Goal: Task Accomplishment & Management: Manage account settings

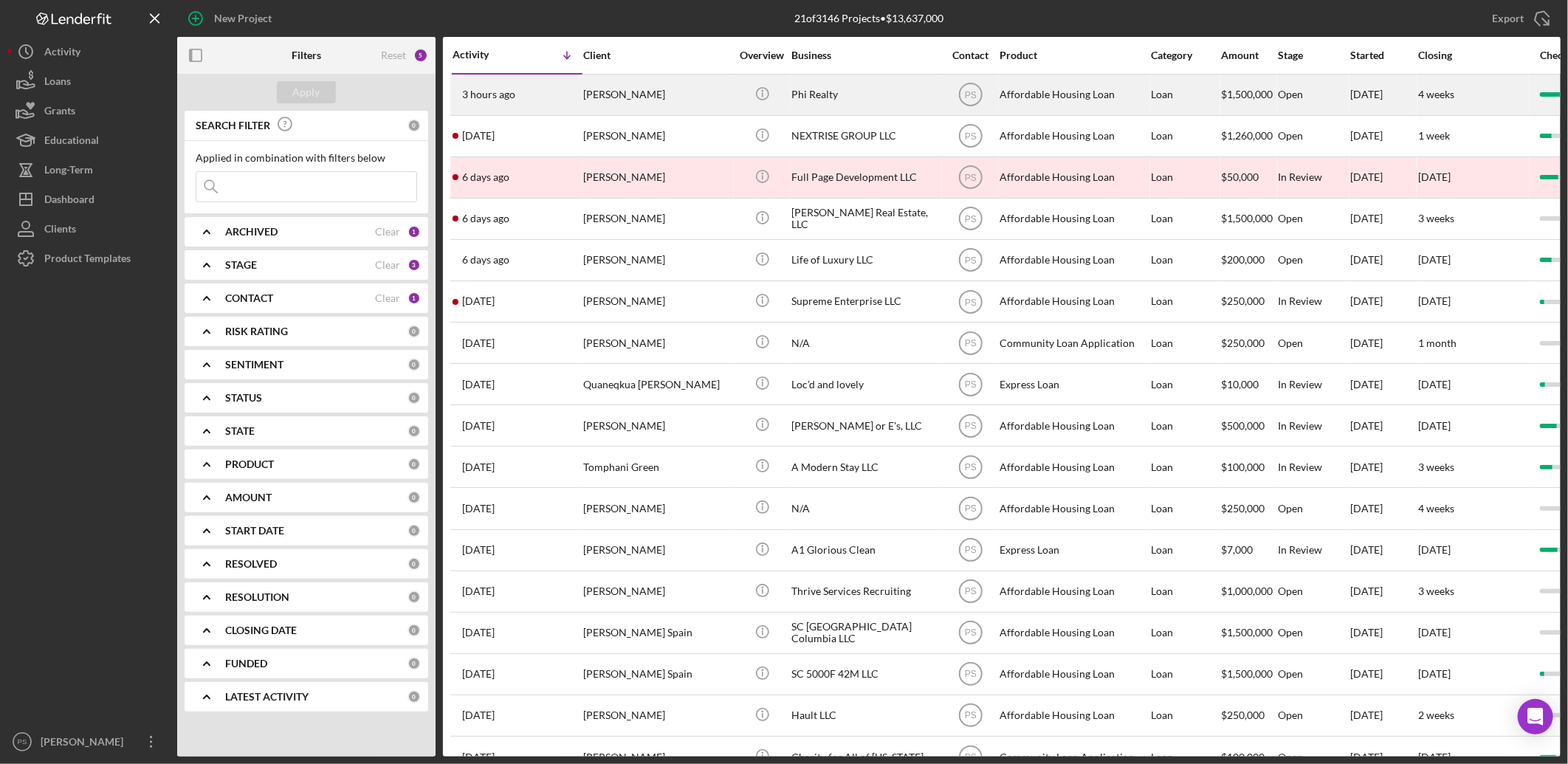
click at [812, 93] on div "Phi Realty" at bounding box center [864, 94] width 147 height 39
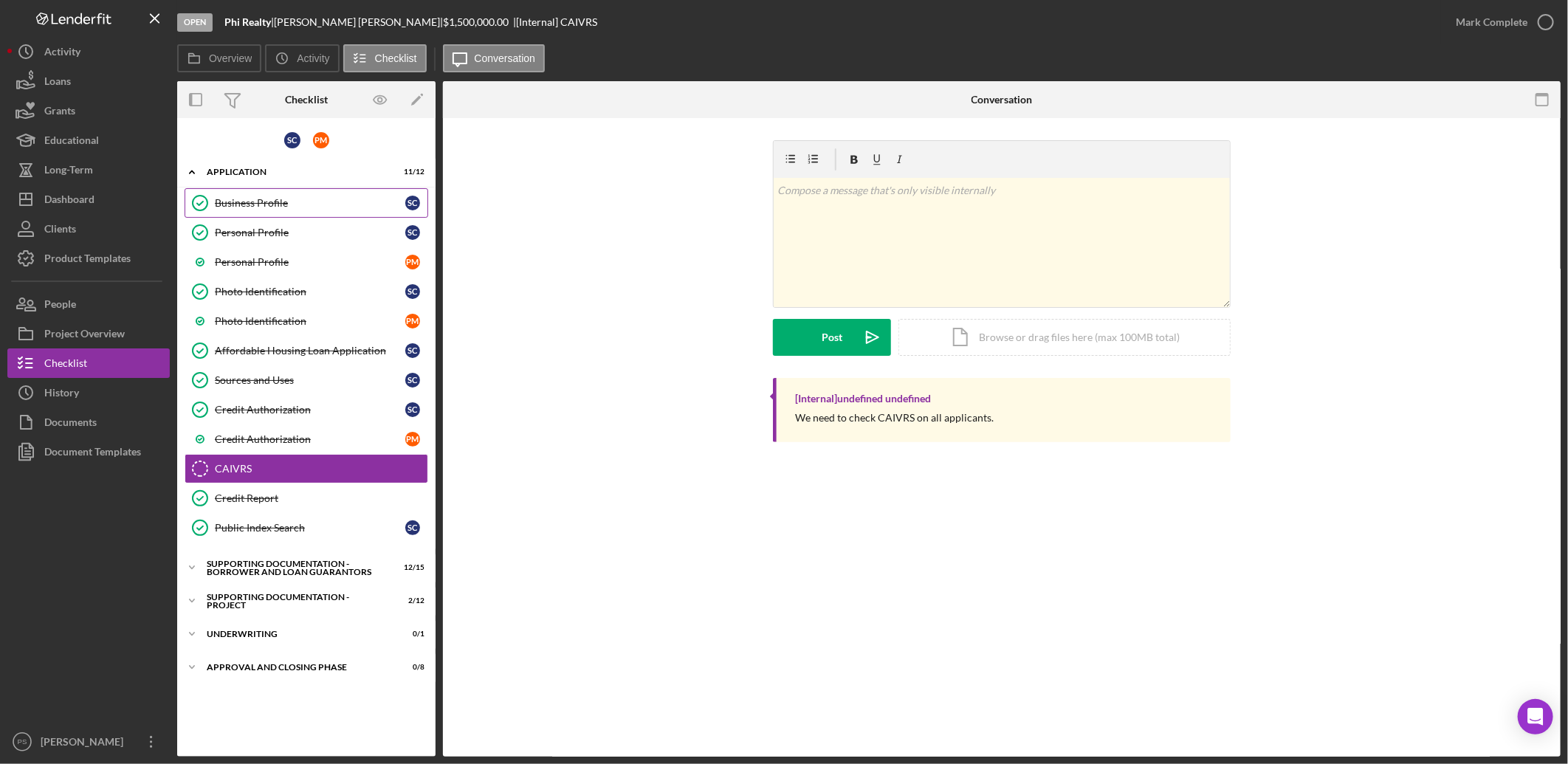
click at [290, 193] on link "Business Profile Business Profile S C" at bounding box center [306, 203] width 243 height 29
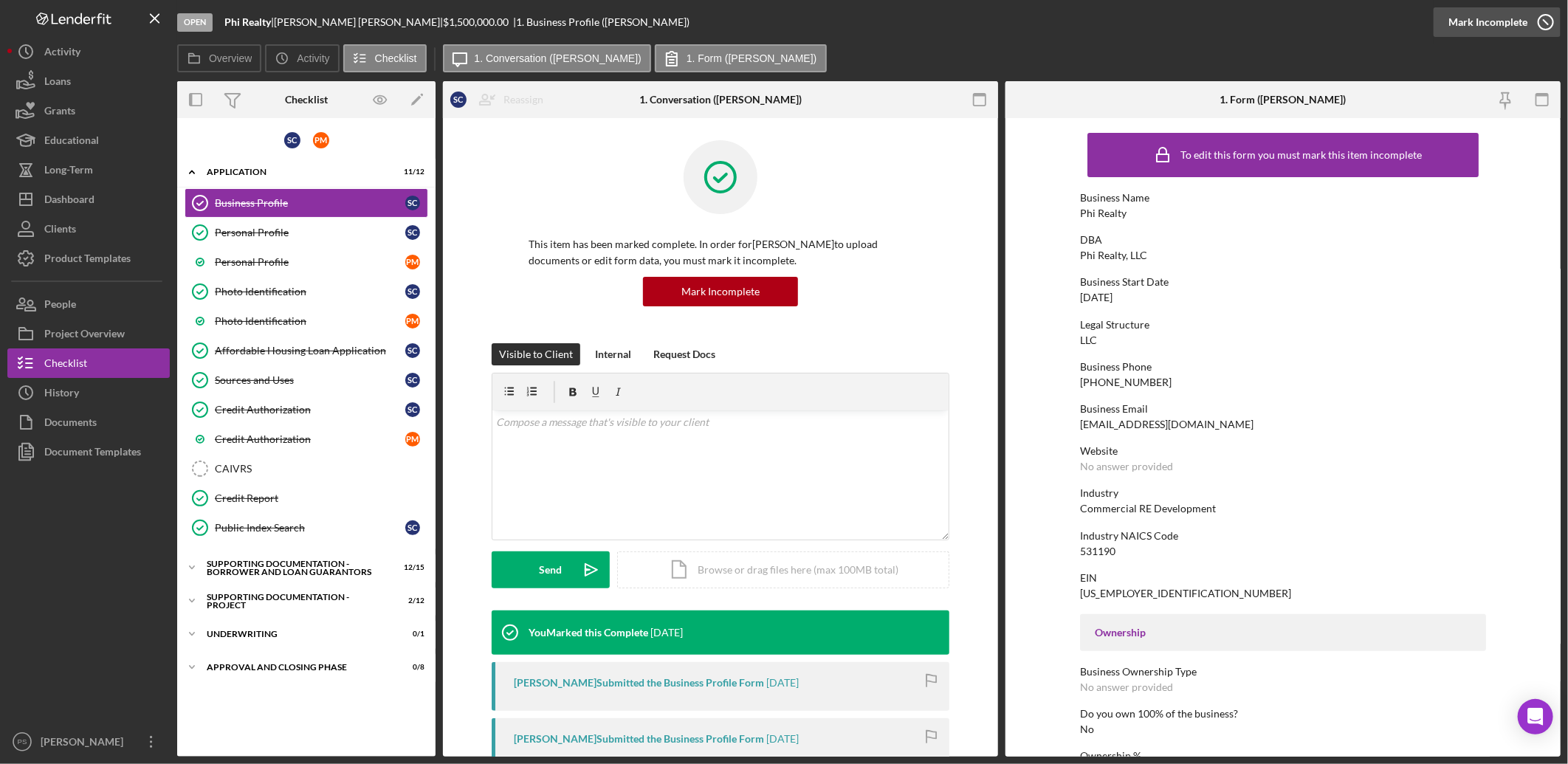
click at [1541, 19] on icon "button" at bounding box center [1545, 22] width 37 height 37
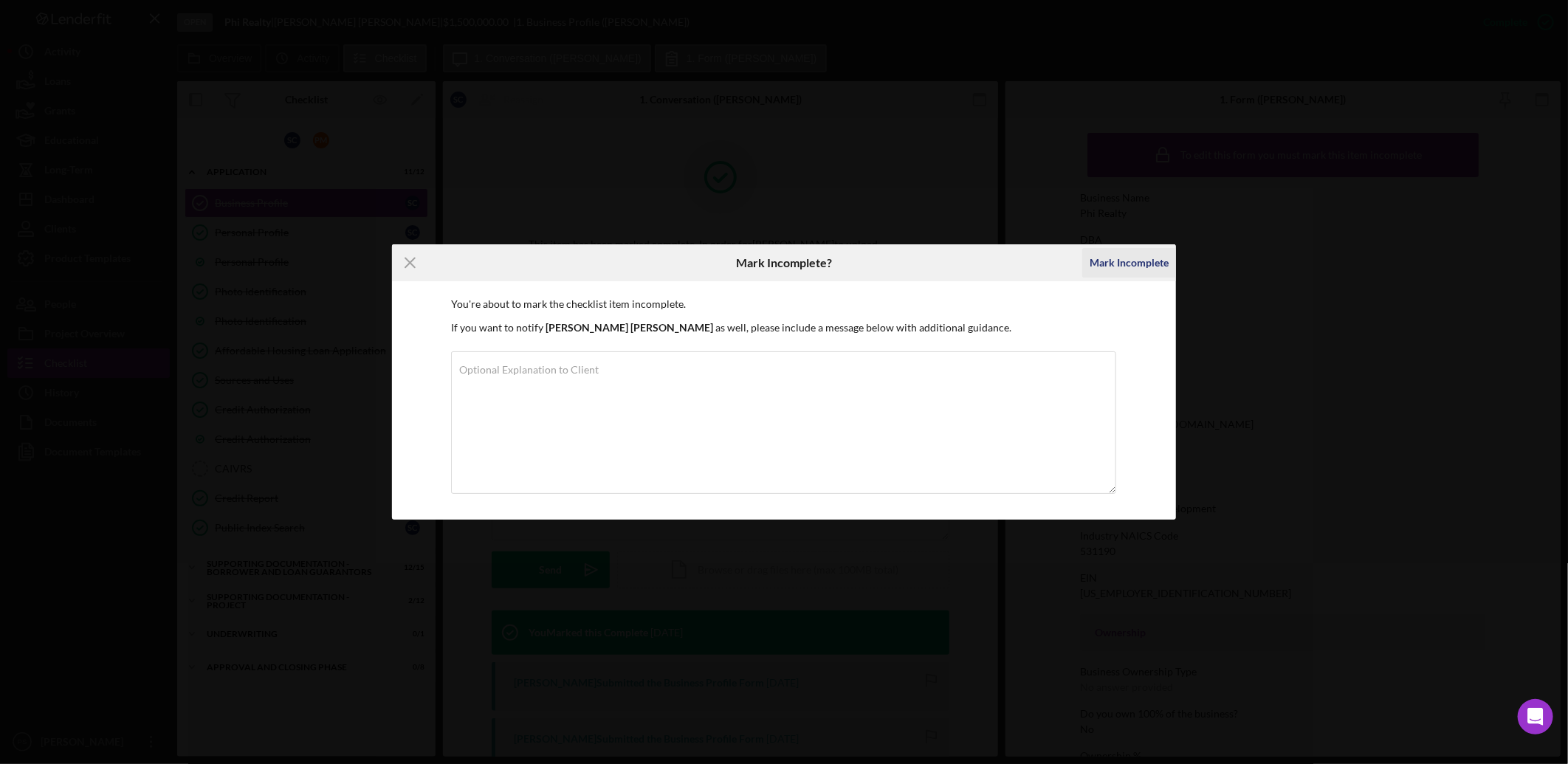
click at [1124, 263] on div "Mark Incomplete" at bounding box center [1129, 263] width 79 height 29
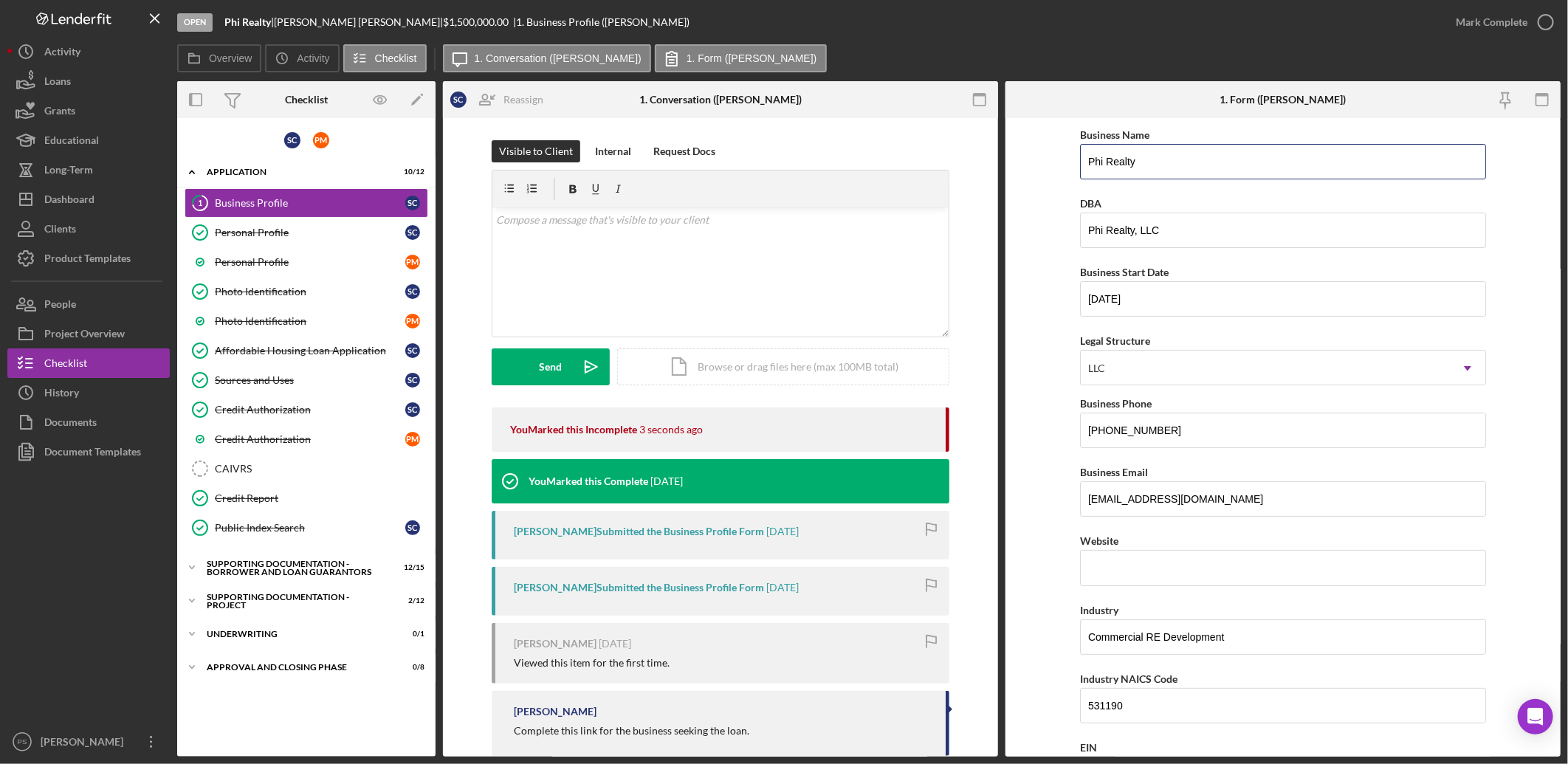
drag, startPoint x: 1153, startPoint y: 162, endPoint x: 1018, endPoint y: 160, distance: 135.0
click at [1018, 160] on form "Business Name Phi Realty DBA Phi Realty, LLC Business Start Date [DATE] Legal S…" at bounding box center [1282, 437] width 555 height 639
type input "Water Tower Crossing LLC"
drag, startPoint x: 1205, startPoint y: 220, endPoint x: 1080, endPoint y: 236, distance: 126.0
click at [1080, 236] on input "Phi Realty, LLC" at bounding box center [1283, 231] width 406 height 35
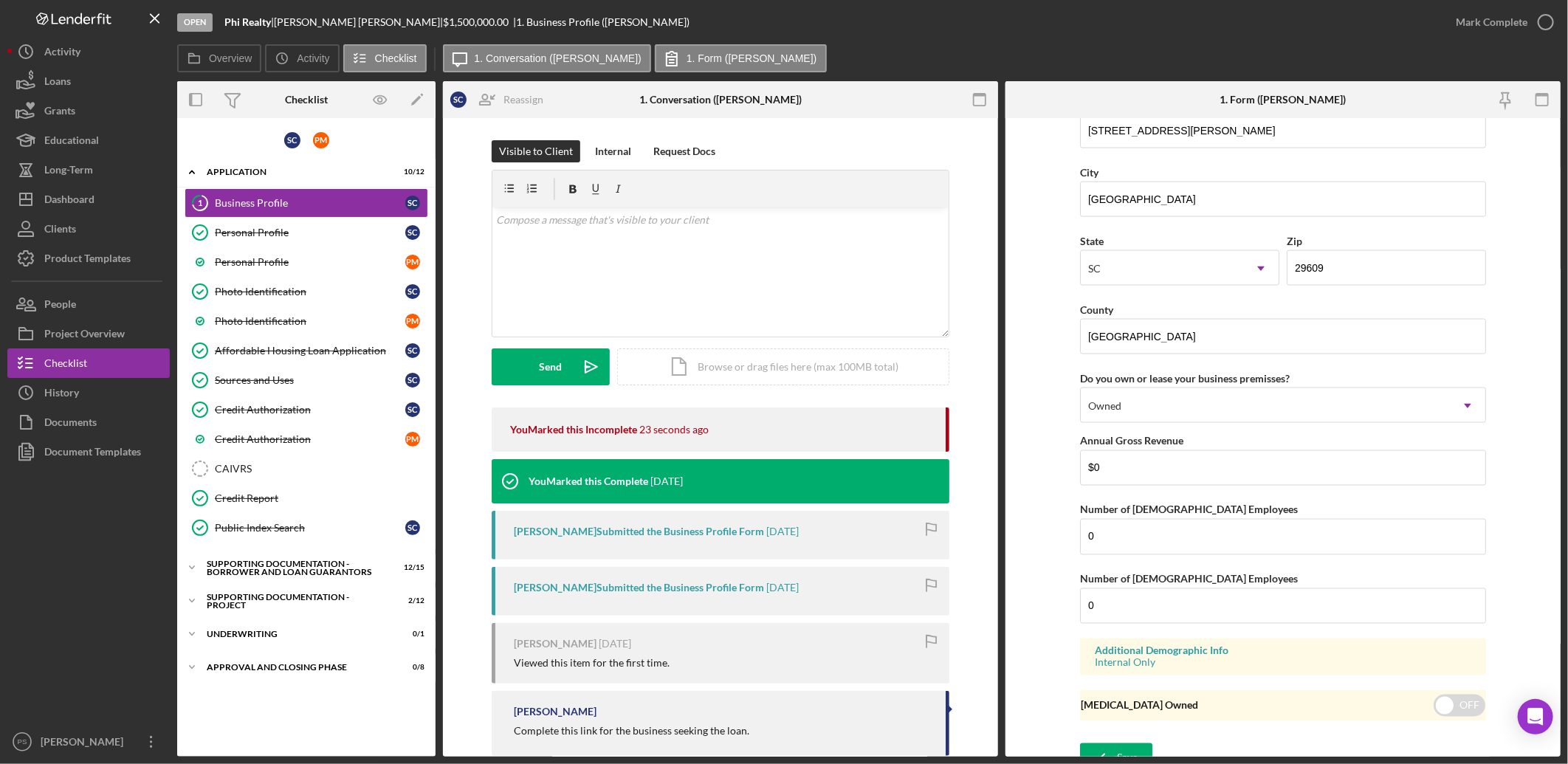
scroll to position [1472, 0]
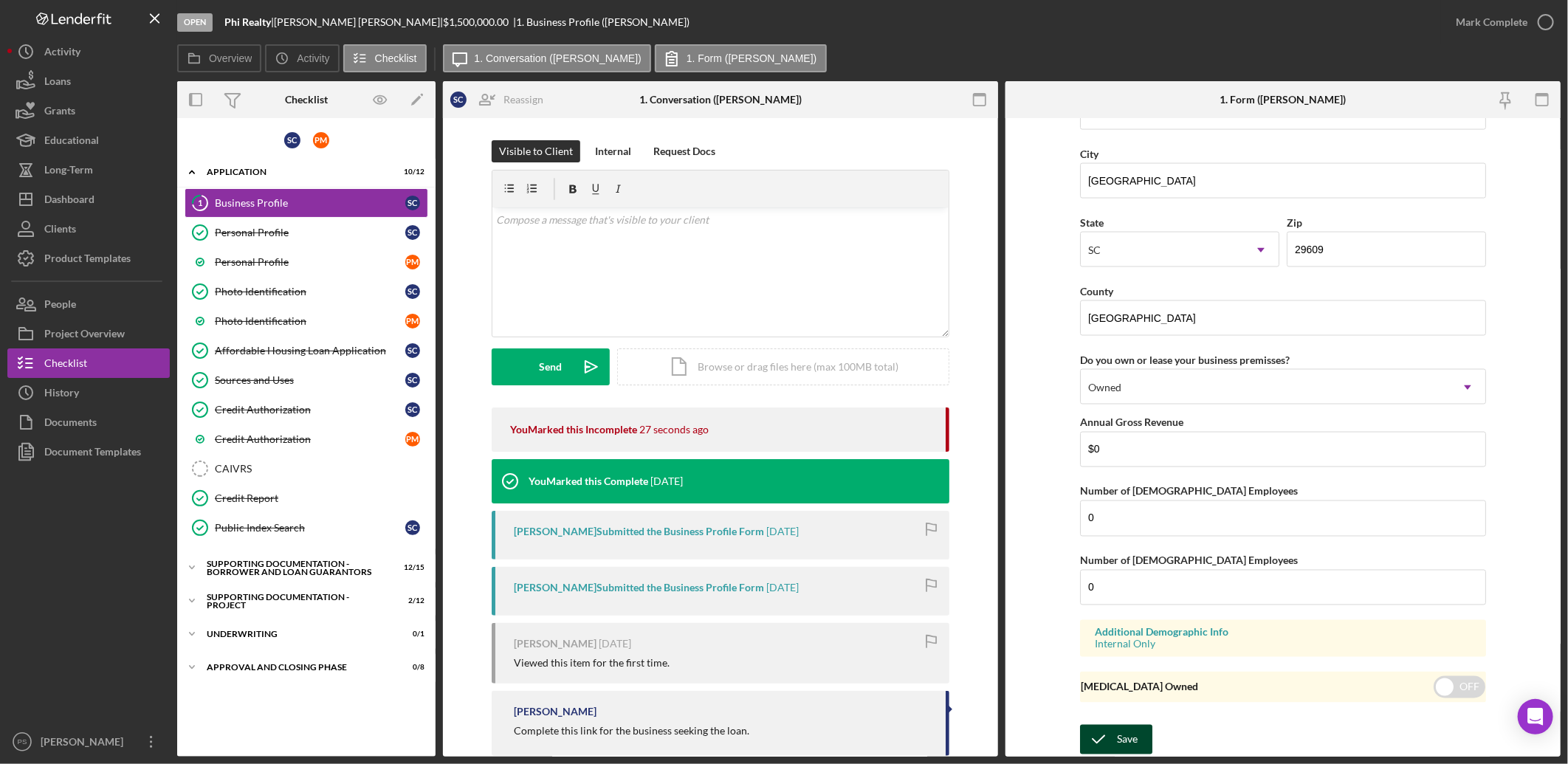
click at [1136, 732] on button "Save" at bounding box center [1116, 739] width 72 height 29
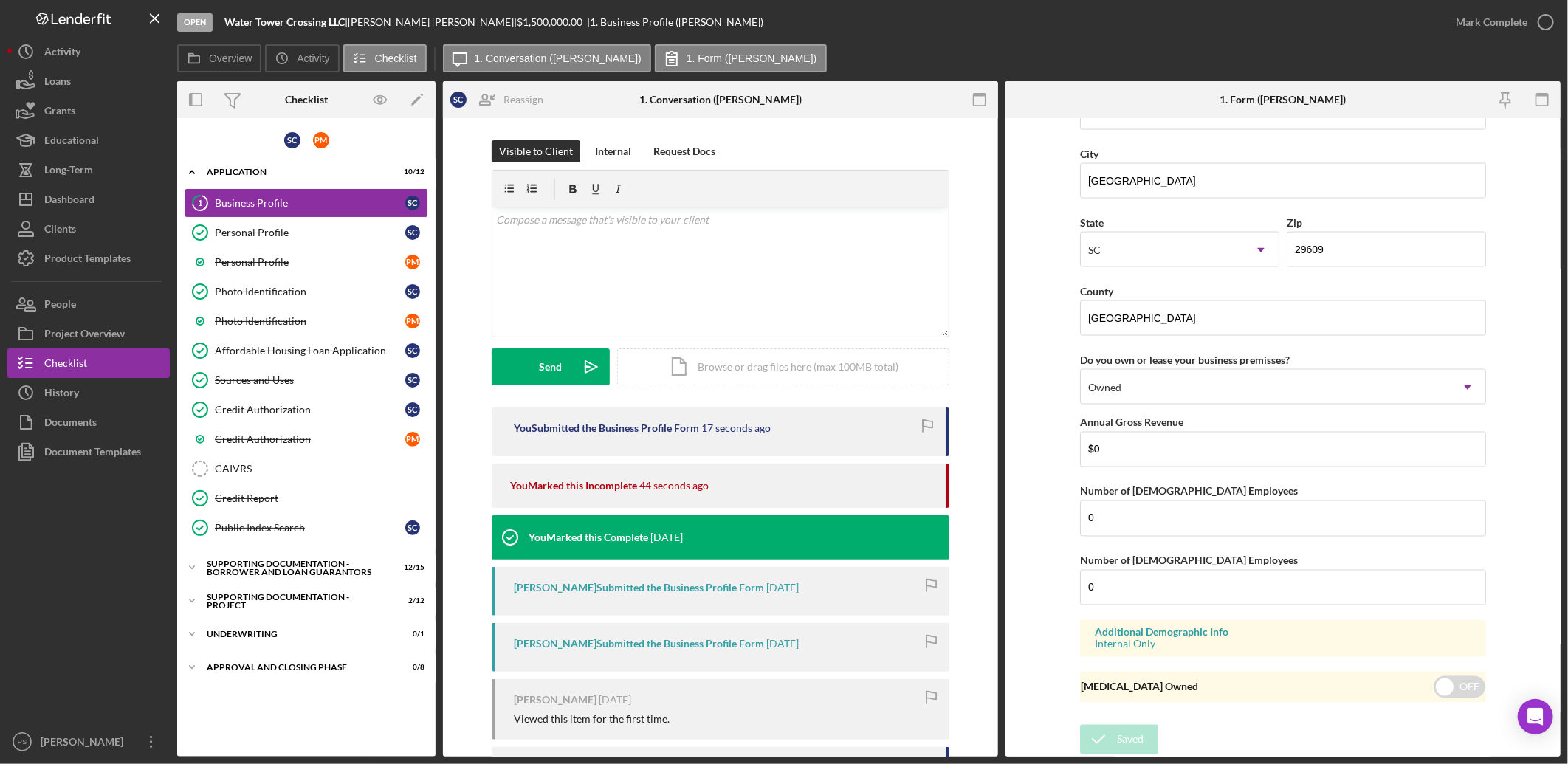
click at [0, 763] on nordpass-portal at bounding box center [0, 764] width 0 height 0
click at [194, 173] on polyline at bounding box center [191, 172] width 4 height 3
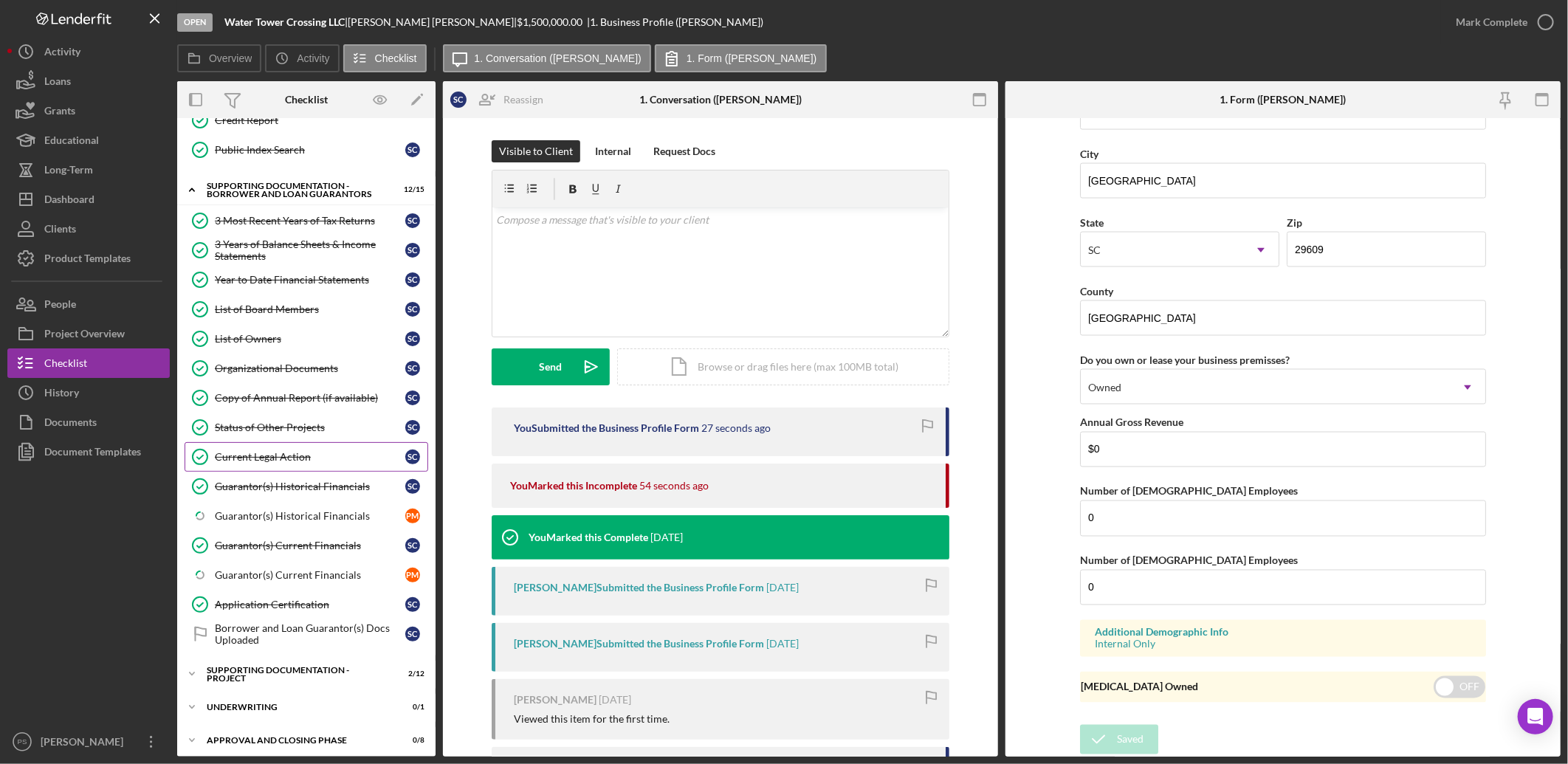
scroll to position [387, 0]
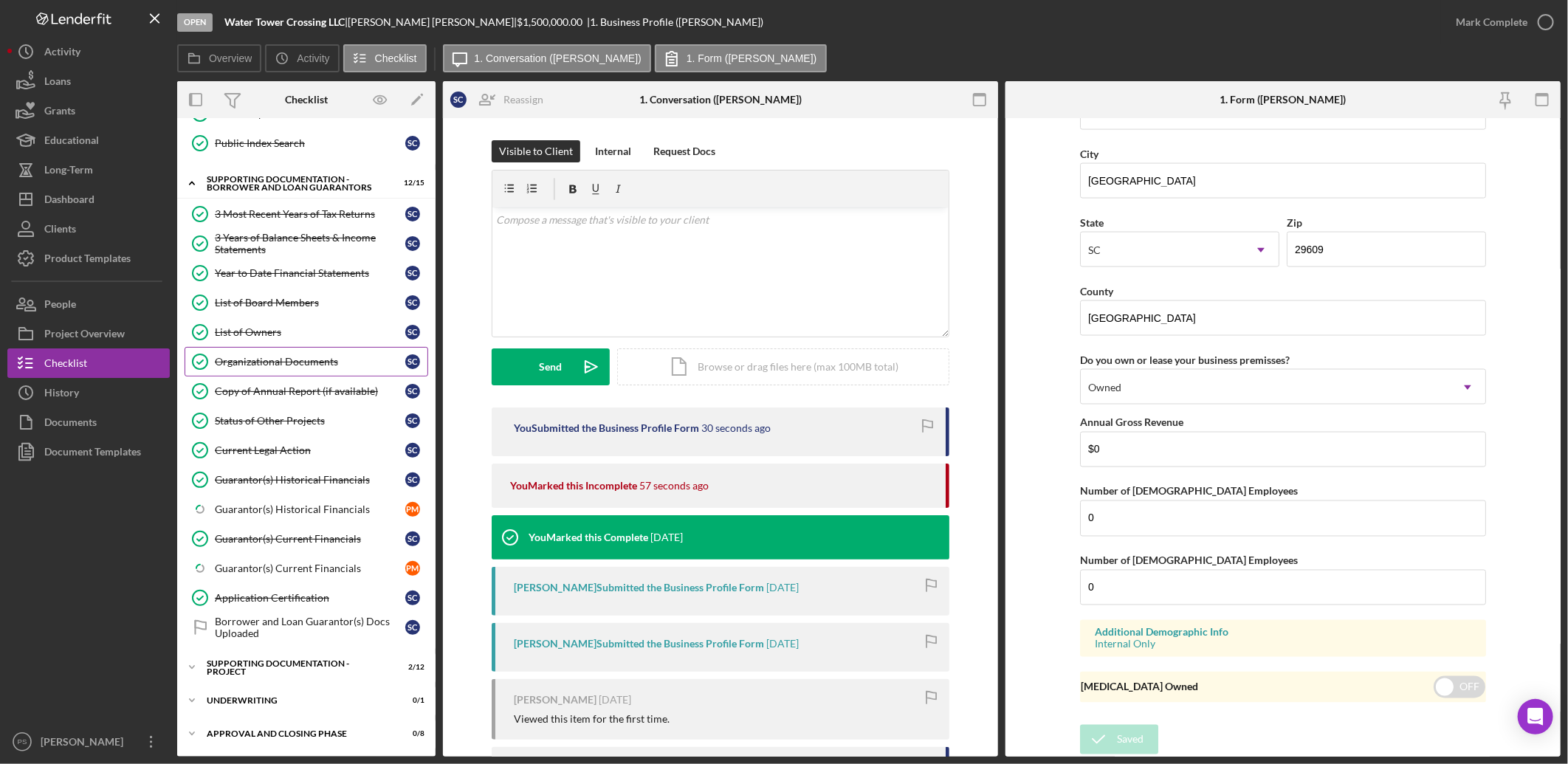
click at [306, 356] on div "Organizational Documents" at bounding box center [310, 362] width 190 height 12
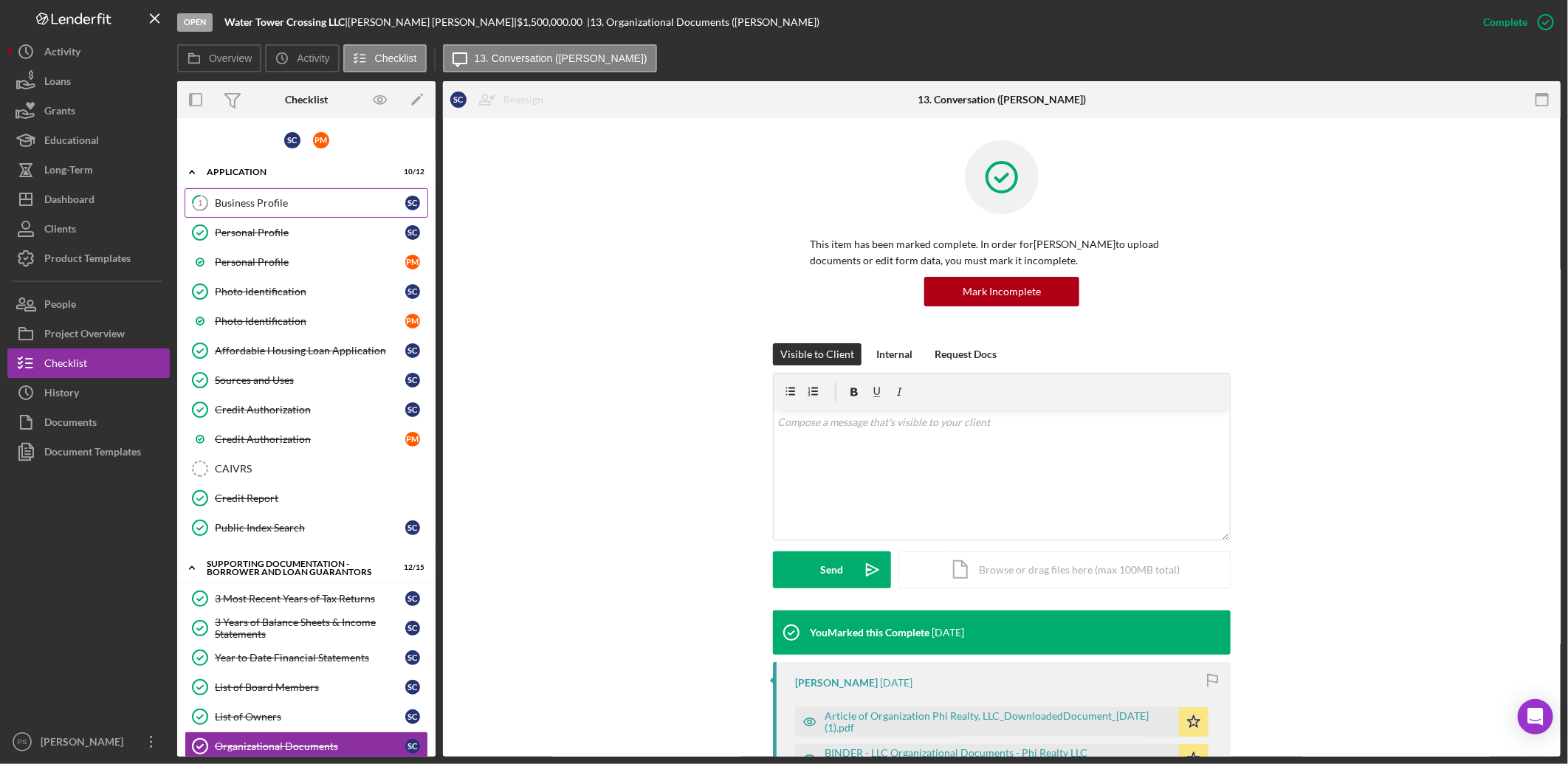
click at [323, 201] on div "Business Profile" at bounding box center [310, 203] width 190 height 12
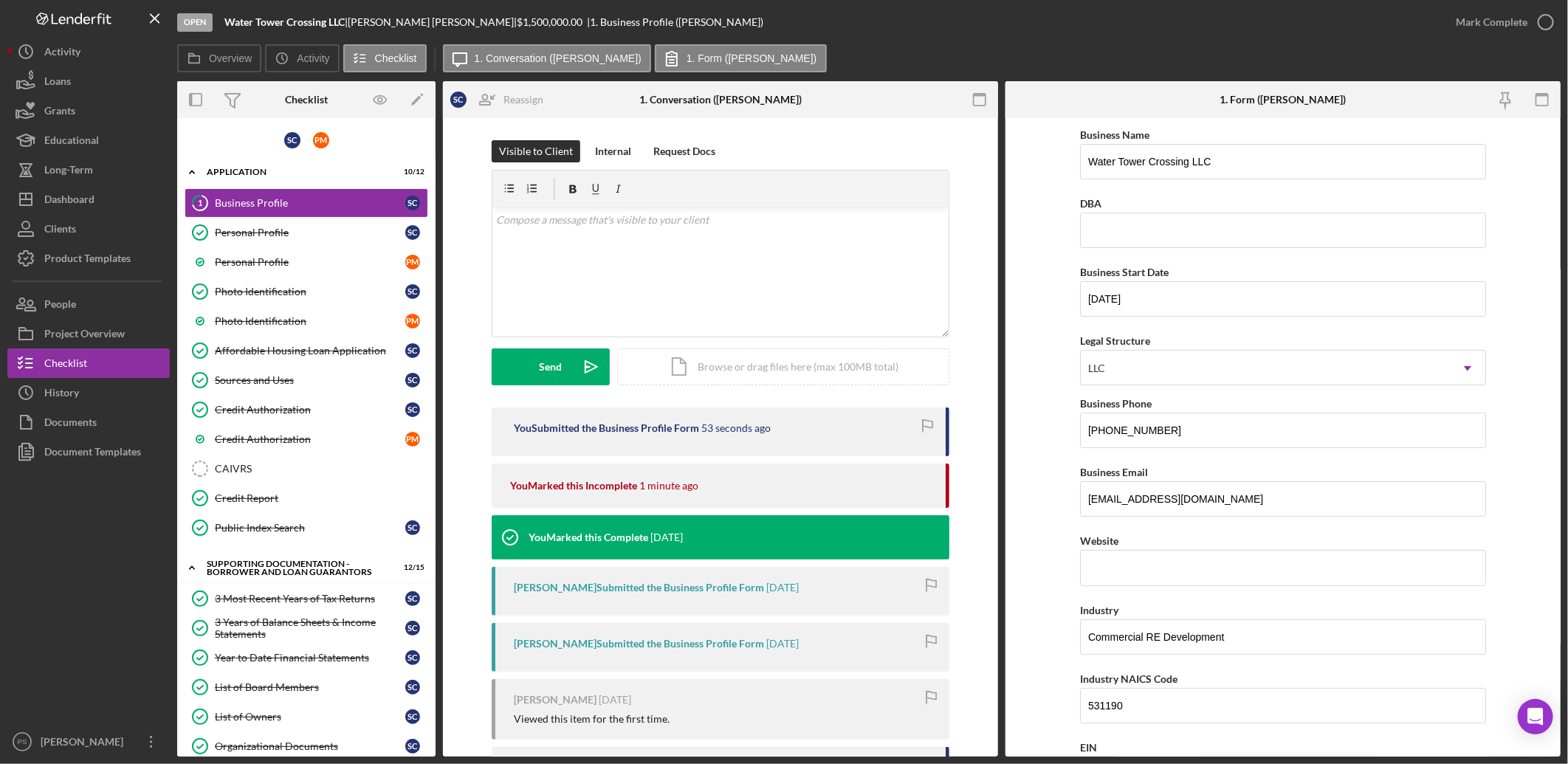
click at [0, 763] on nordpass-portal at bounding box center [0, 764] width 0 height 0
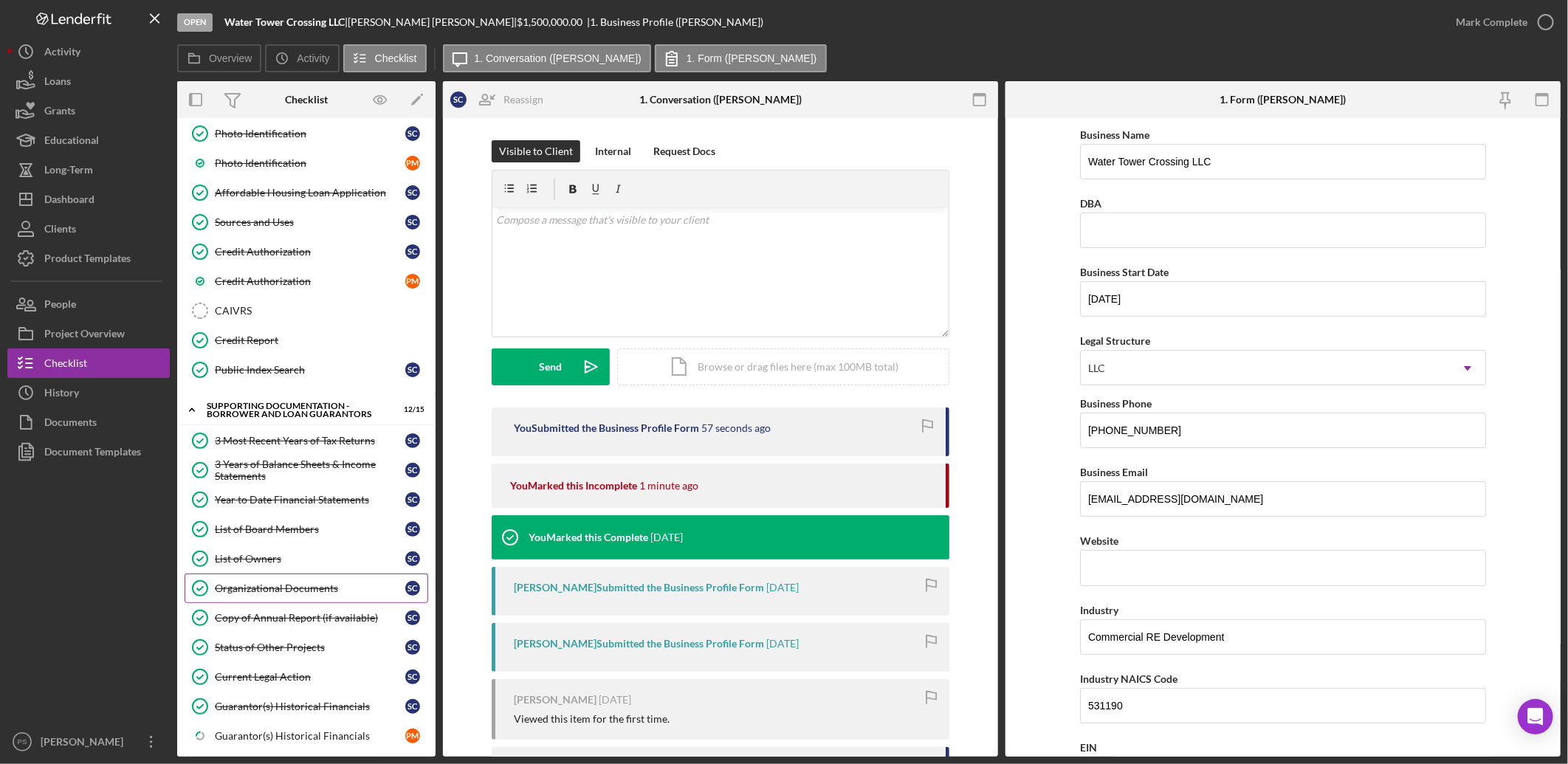
scroll to position [164, 0]
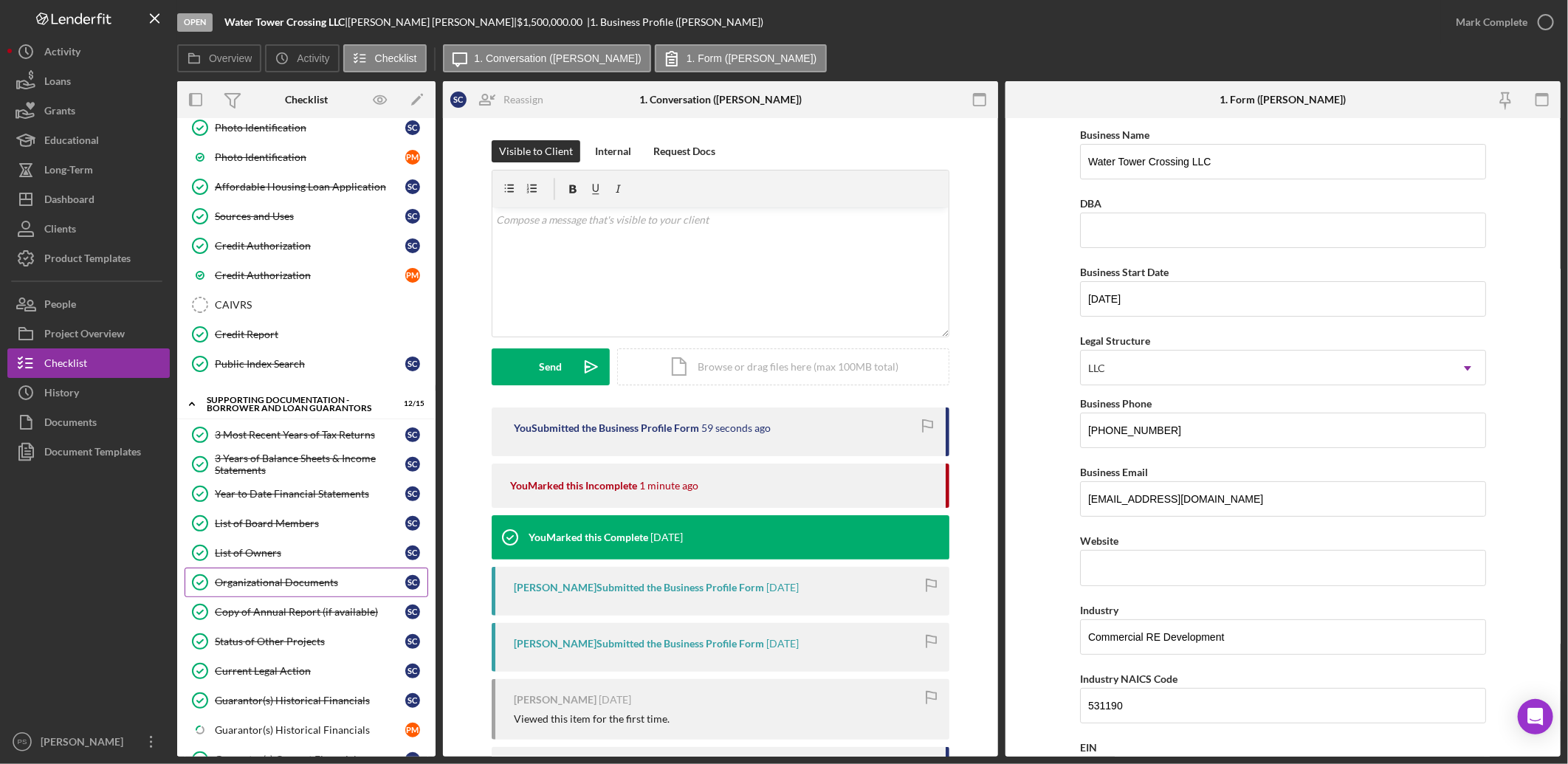
click at [323, 584] on div "Organizational Documents" at bounding box center [310, 582] width 190 height 12
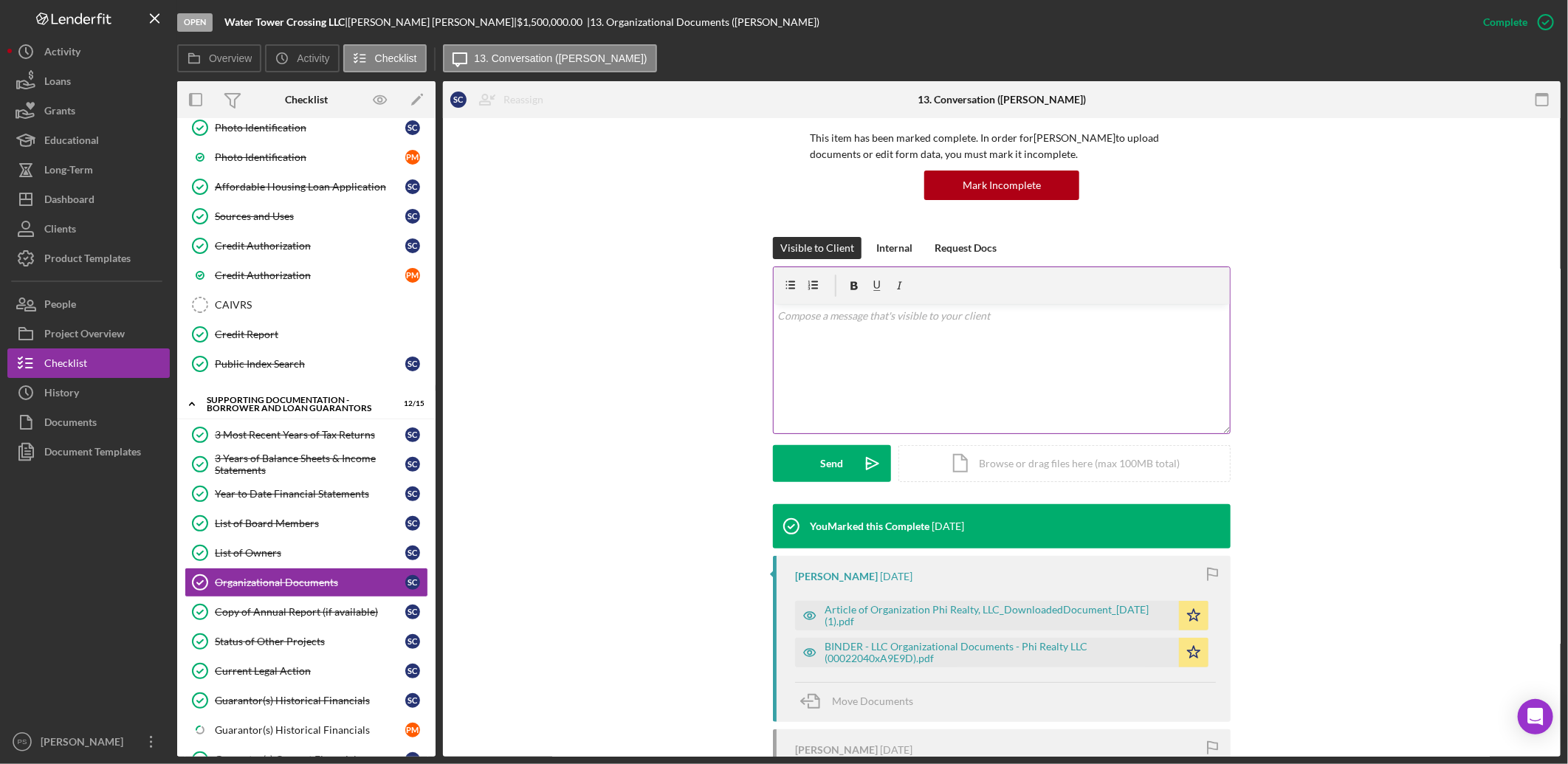
scroll to position [109, 0]
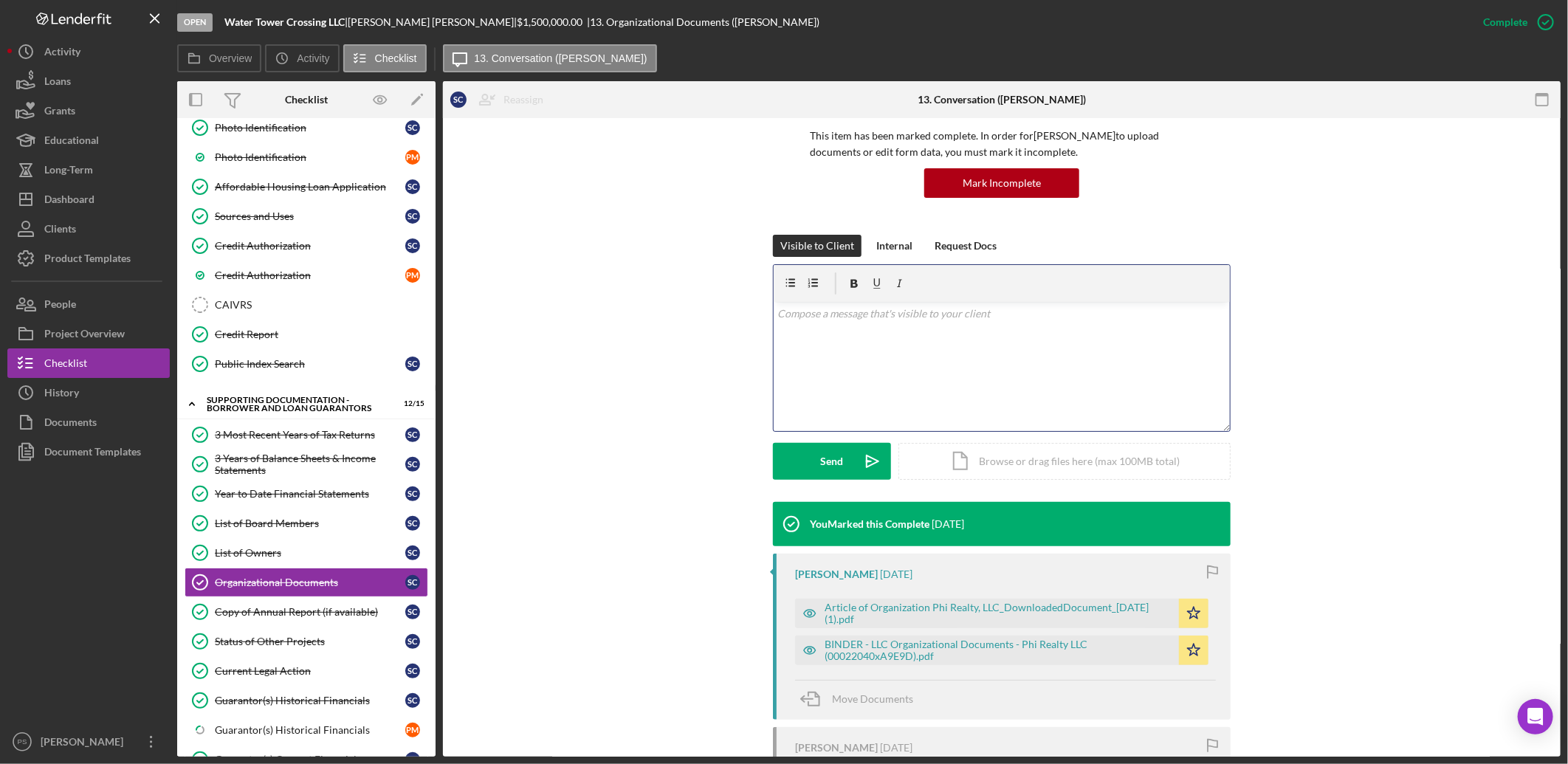
click at [887, 332] on div "v Color teal Color pink Remove color Add row above Add row below Add column bef…" at bounding box center [1002, 366] width 456 height 129
click at [851, 445] on button "Send Icon/icon-invite-send" at bounding box center [832, 461] width 118 height 37
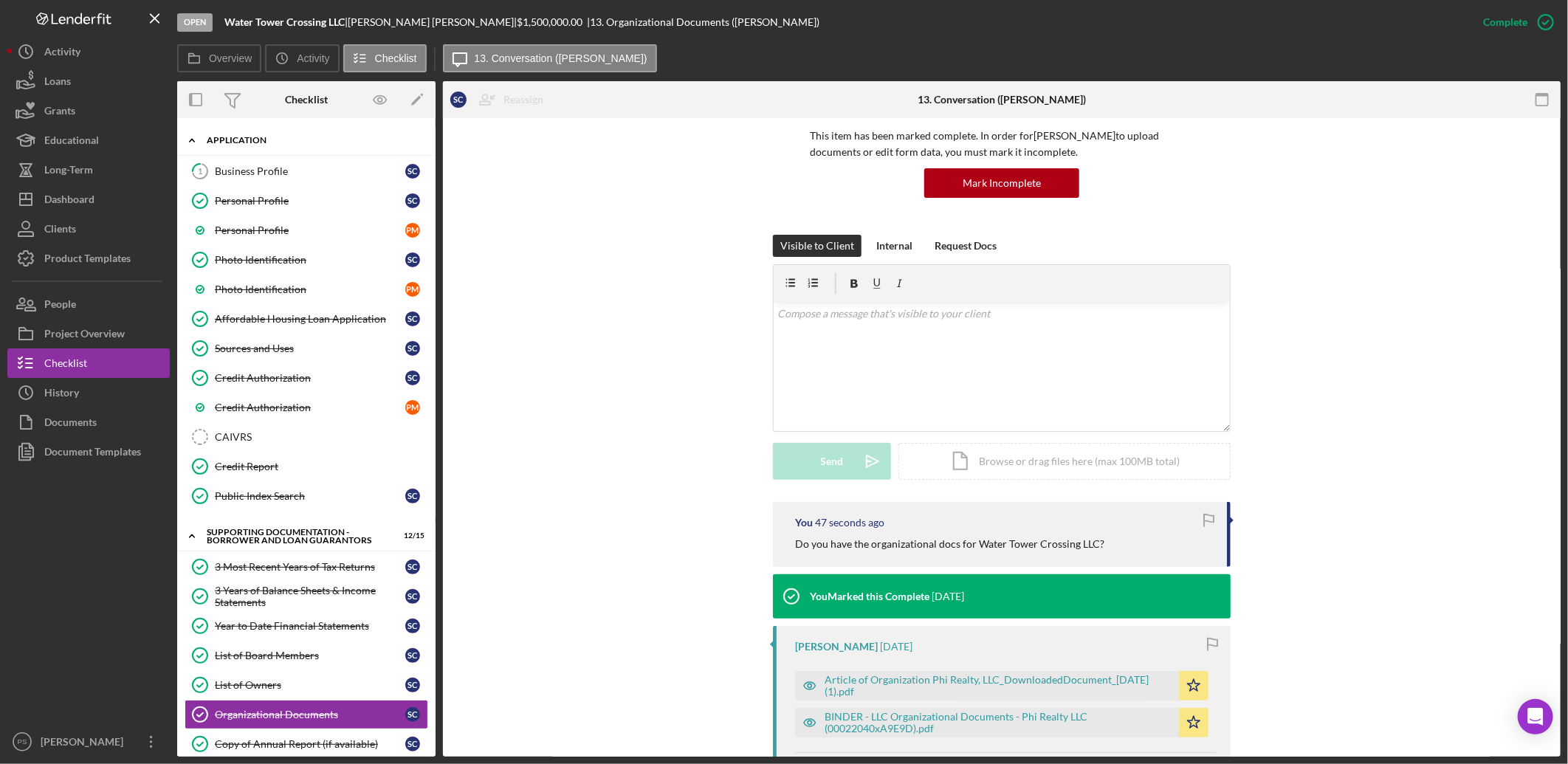
scroll to position [0, 0]
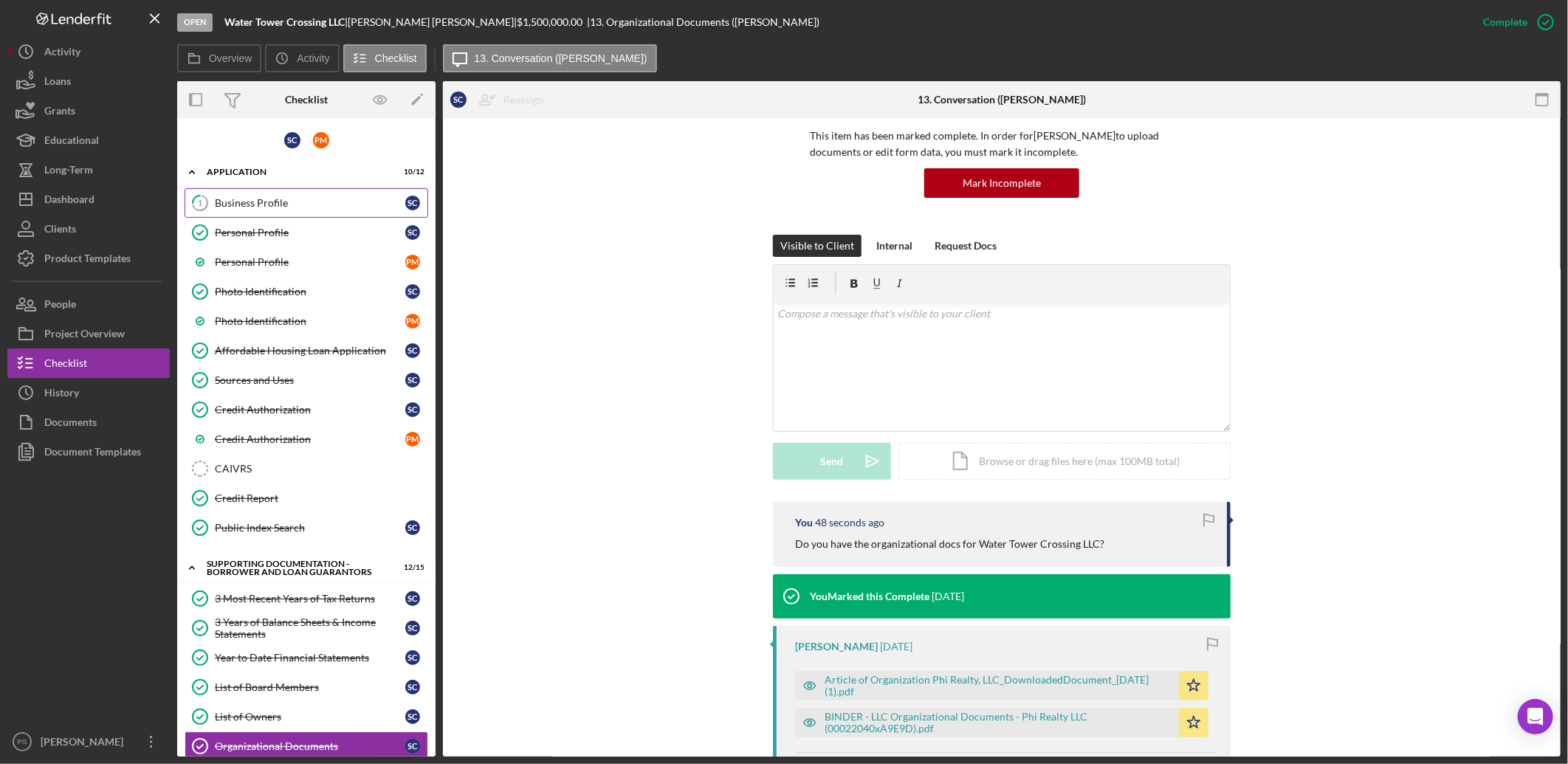
click at [292, 194] on link "1 Business Profile S C" at bounding box center [306, 203] width 243 height 29
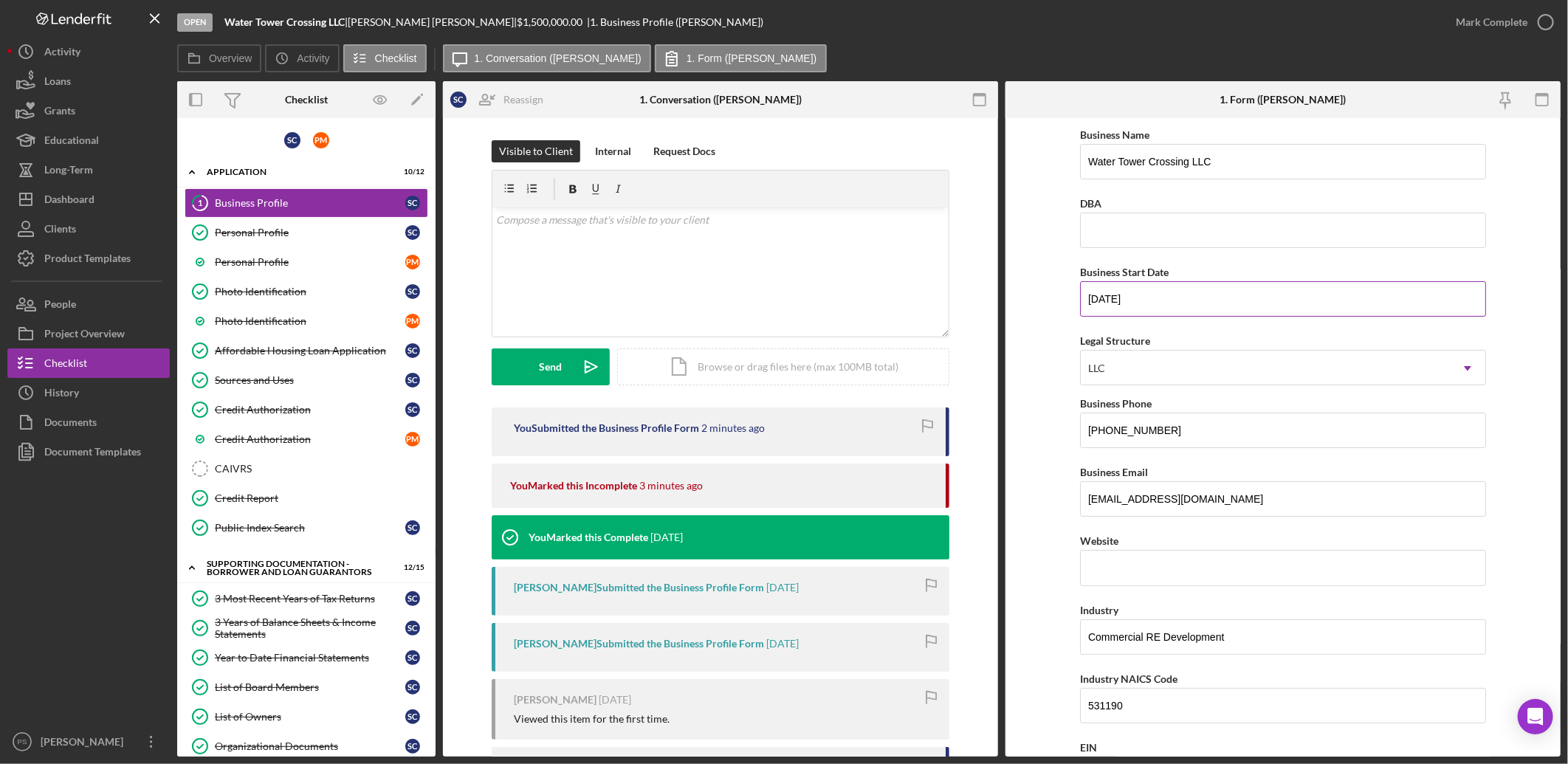
click at [1192, 293] on input "[DATE]" at bounding box center [1283, 299] width 406 height 35
drag, startPoint x: 1182, startPoint y: 293, endPoint x: 1042, endPoint y: 280, distance: 140.6
click at [1042, 280] on form "Business Name Water Tower Crossing LLC DBA Business Start Date [DATE] Legal Str…" at bounding box center [1282, 437] width 555 height 639
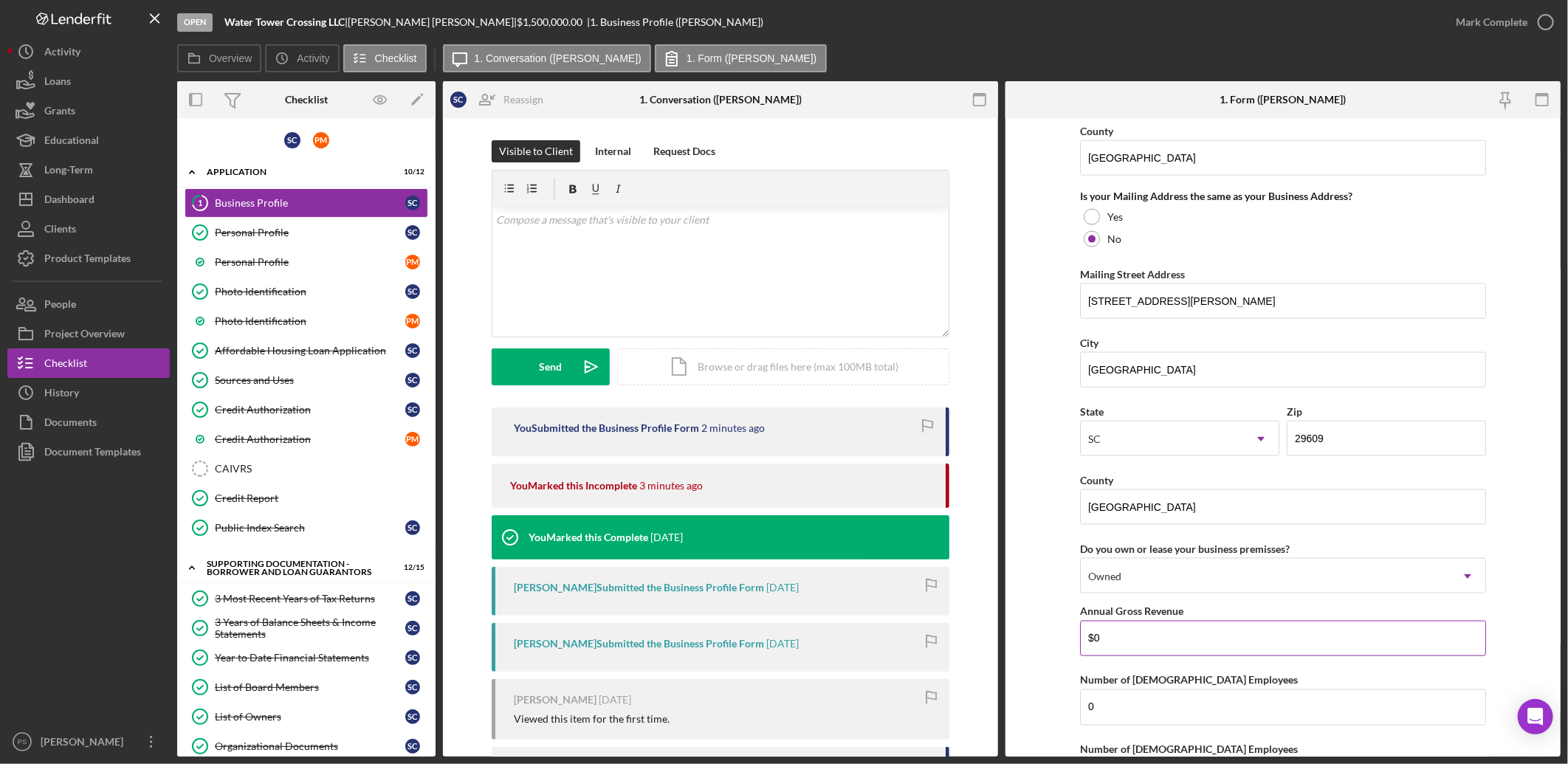
scroll to position [1472, 0]
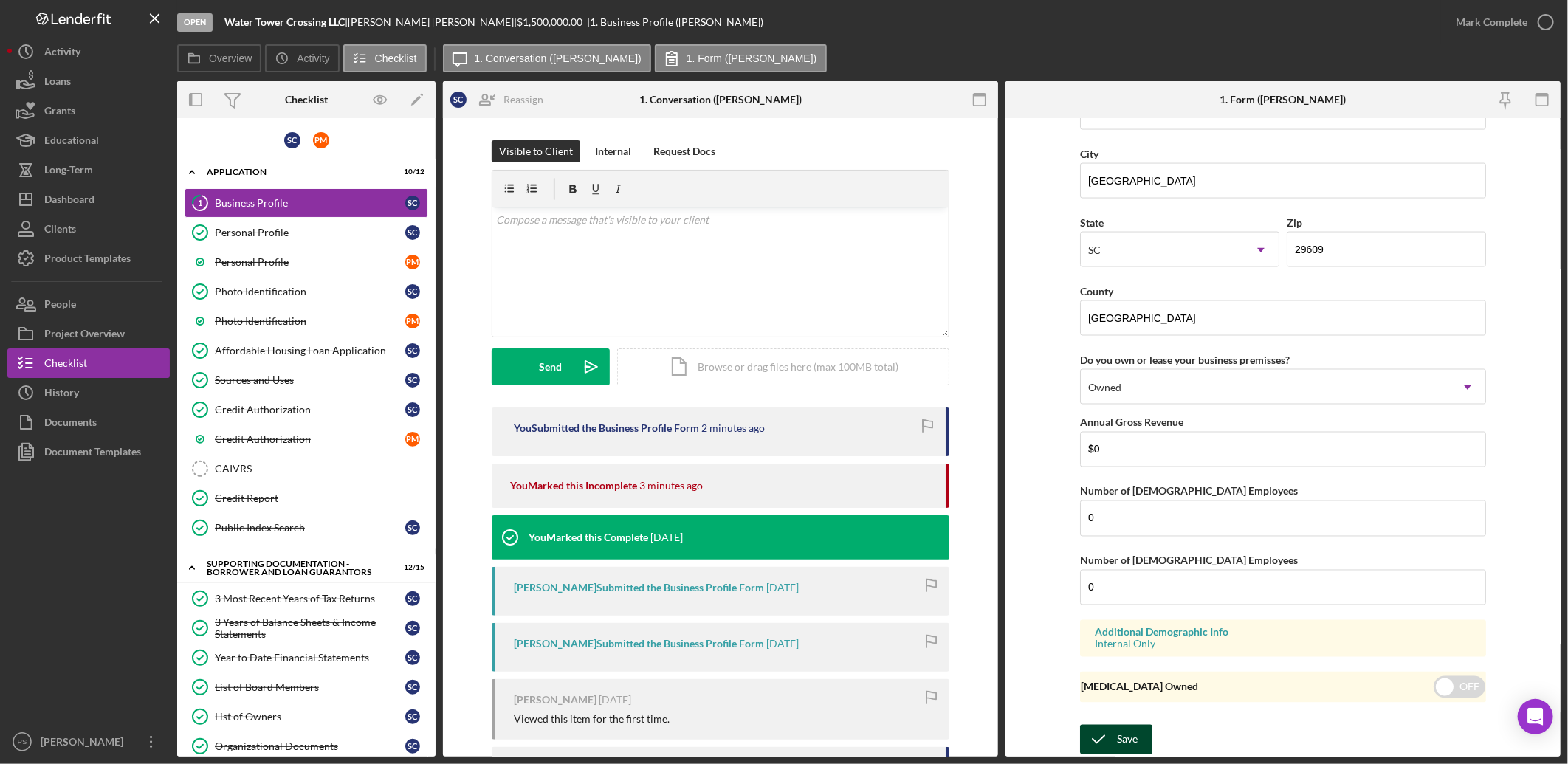
type input "[DATE]"
click at [1124, 739] on div "Save" at bounding box center [1127, 739] width 21 height 29
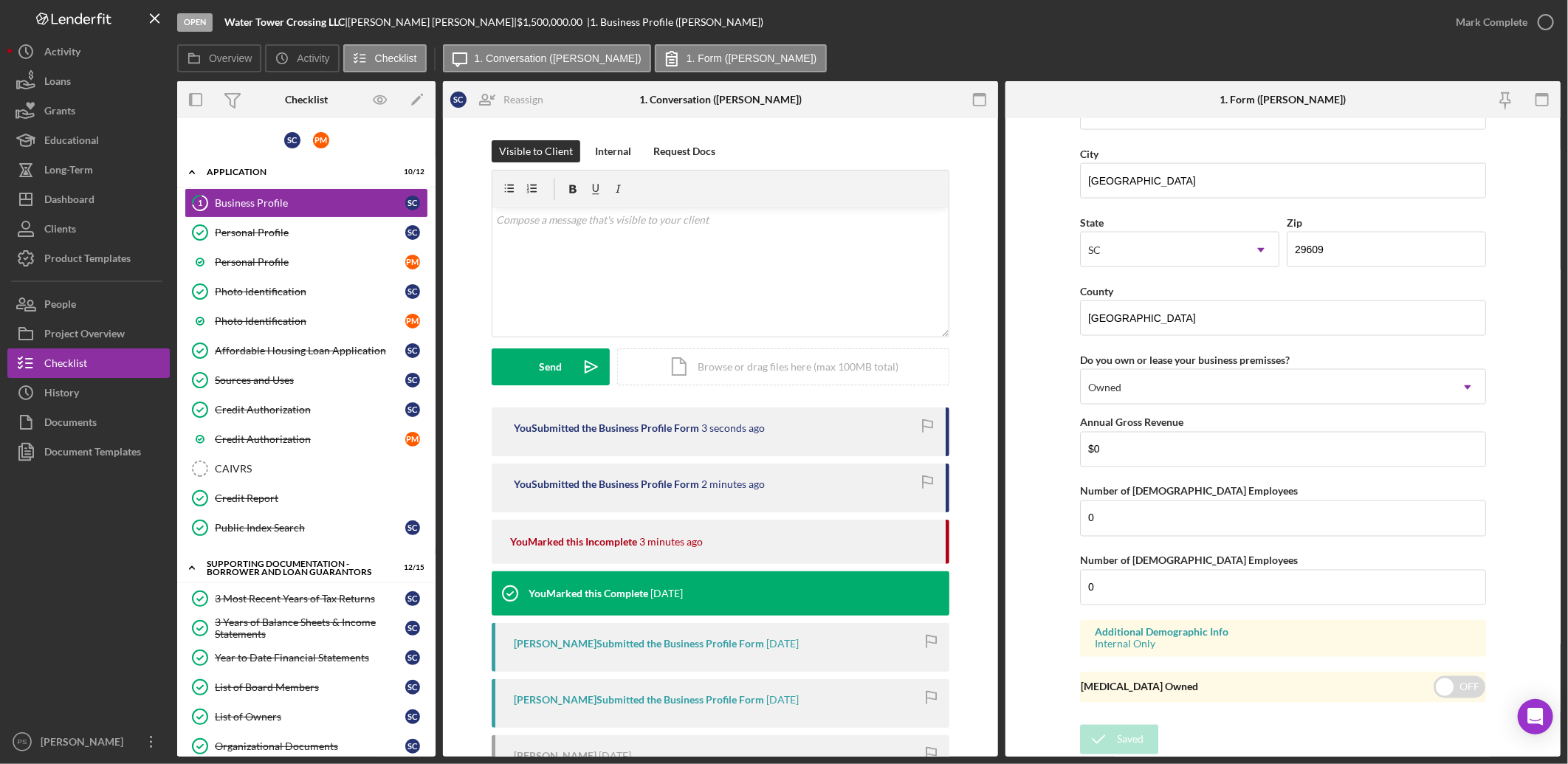
click at [0, 763] on nordpass-portal at bounding box center [0, 764] width 0 height 0
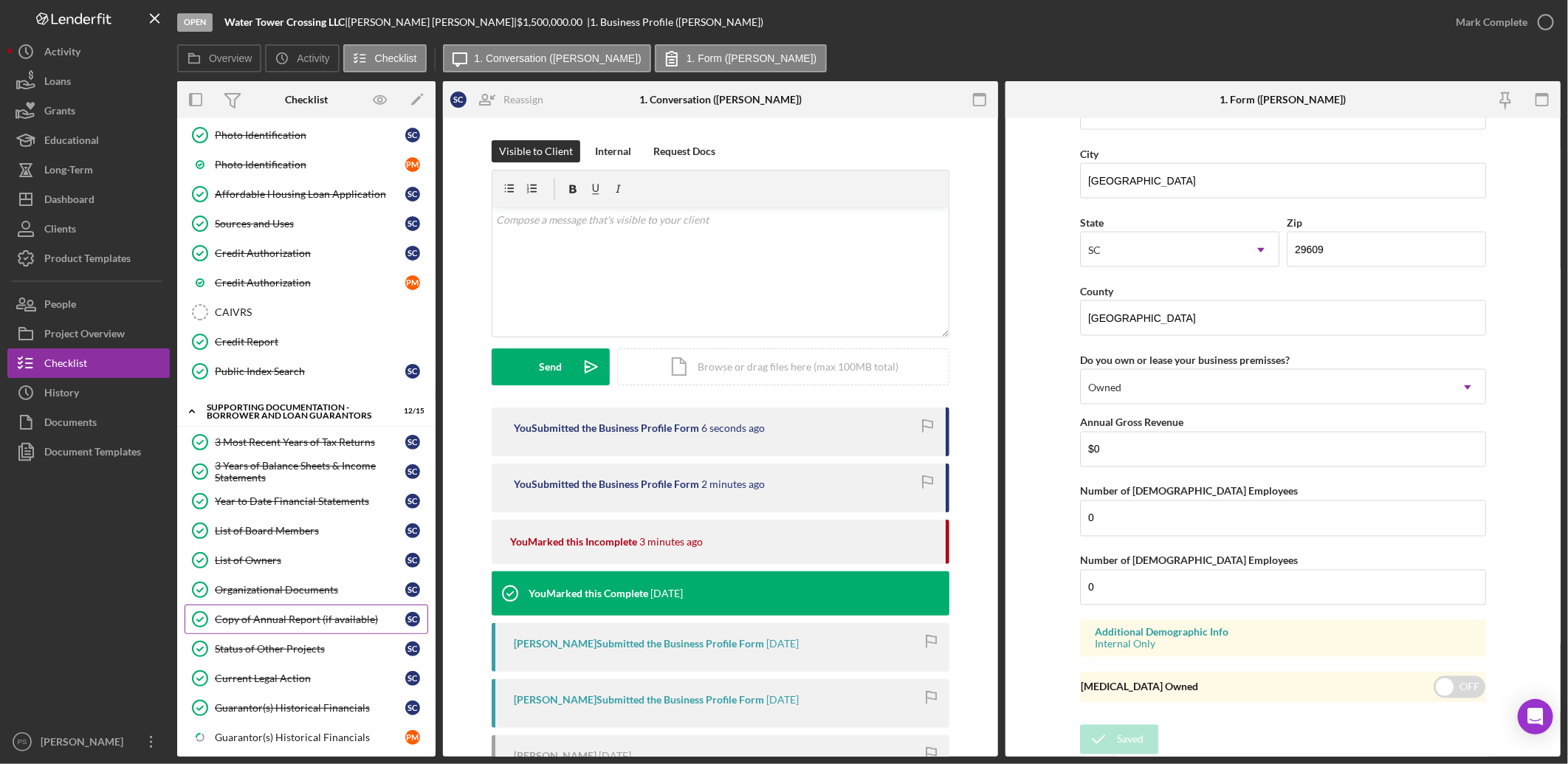
scroll to position [164, 0]
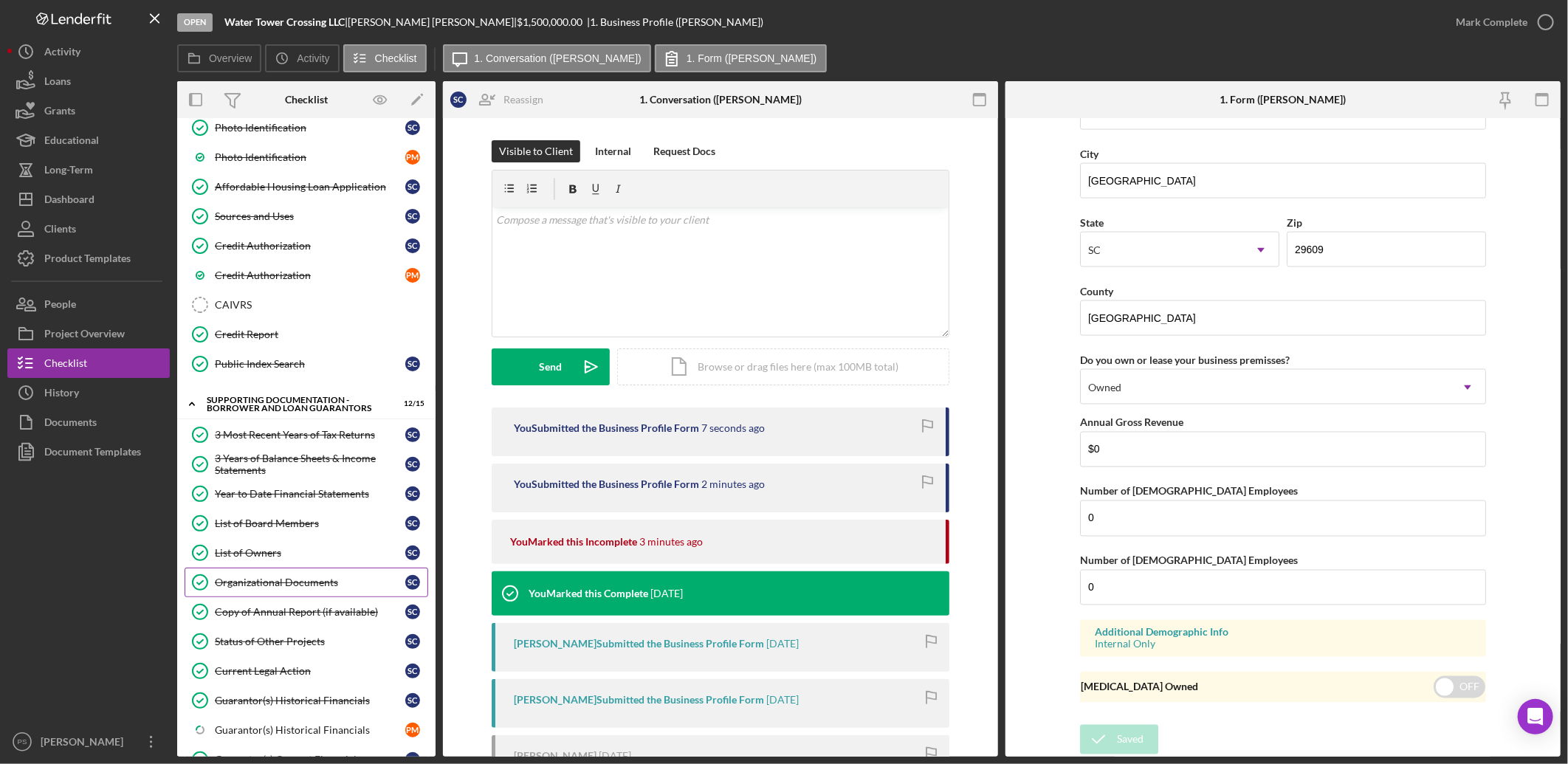
click at [259, 583] on div "Organizational Documents" at bounding box center [310, 582] width 190 height 12
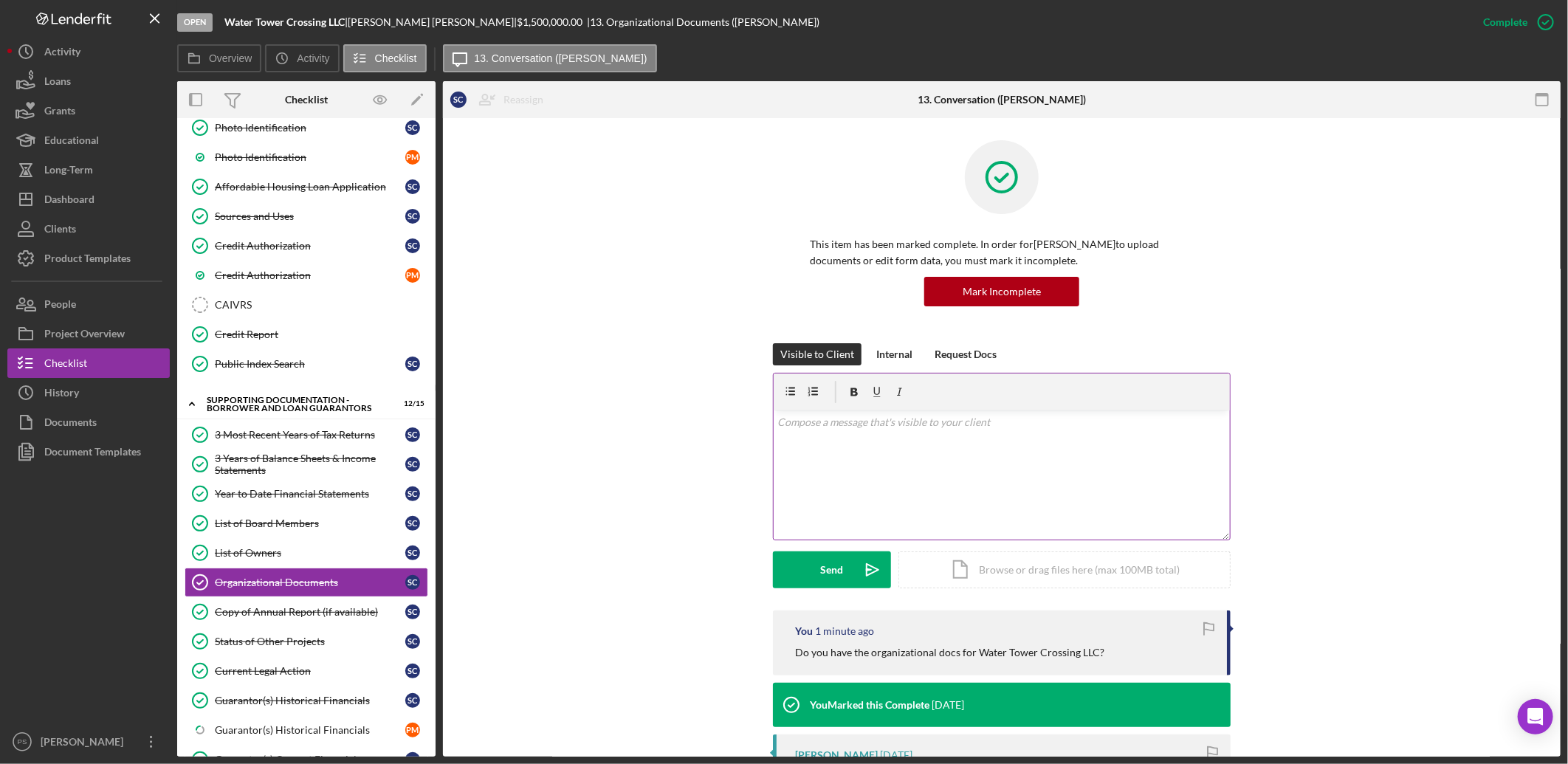
click at [931, 435] on div "v Color teal Color pink Remove color Add row above Add row below Add column bef…" at bounding box center [1002, 475] width 456 height 129
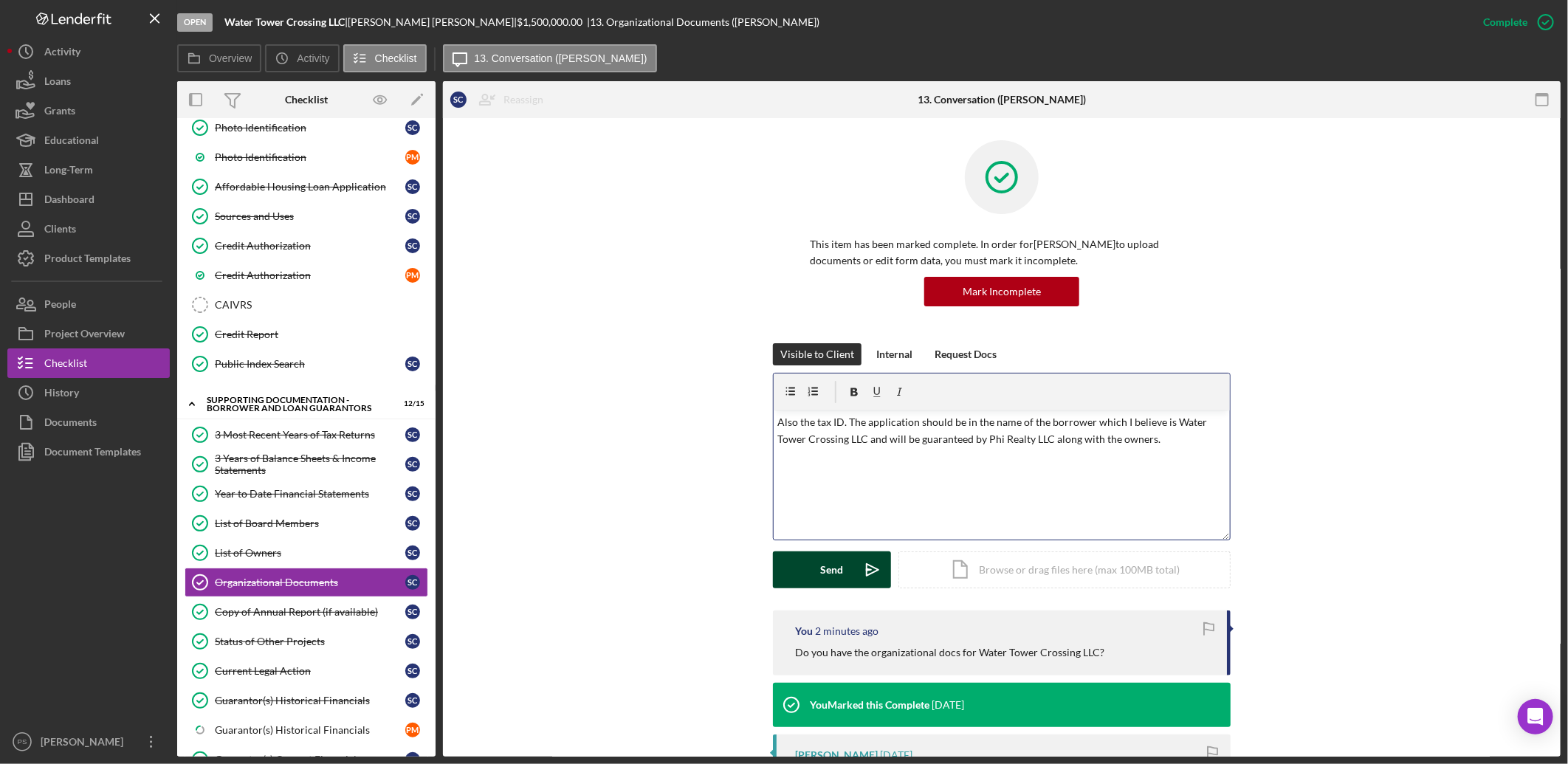
click at [858, 562] on icon "Icon/icon-invite-send" at bounding box center [873, 570] width 37 height 37
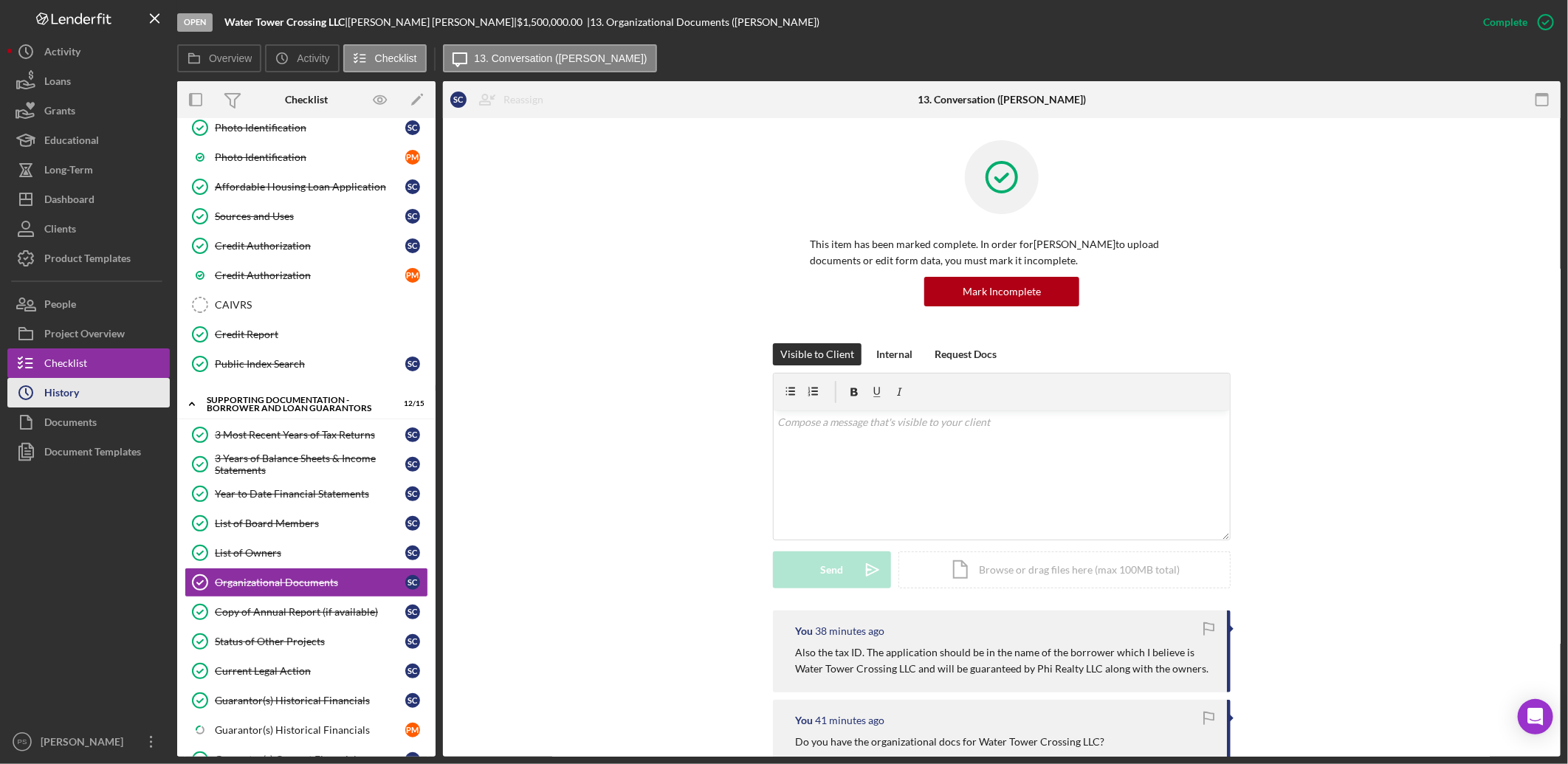
click at [104, 387] on button "Icon/History History" at bounding box center [88, 392] width 162 height 29
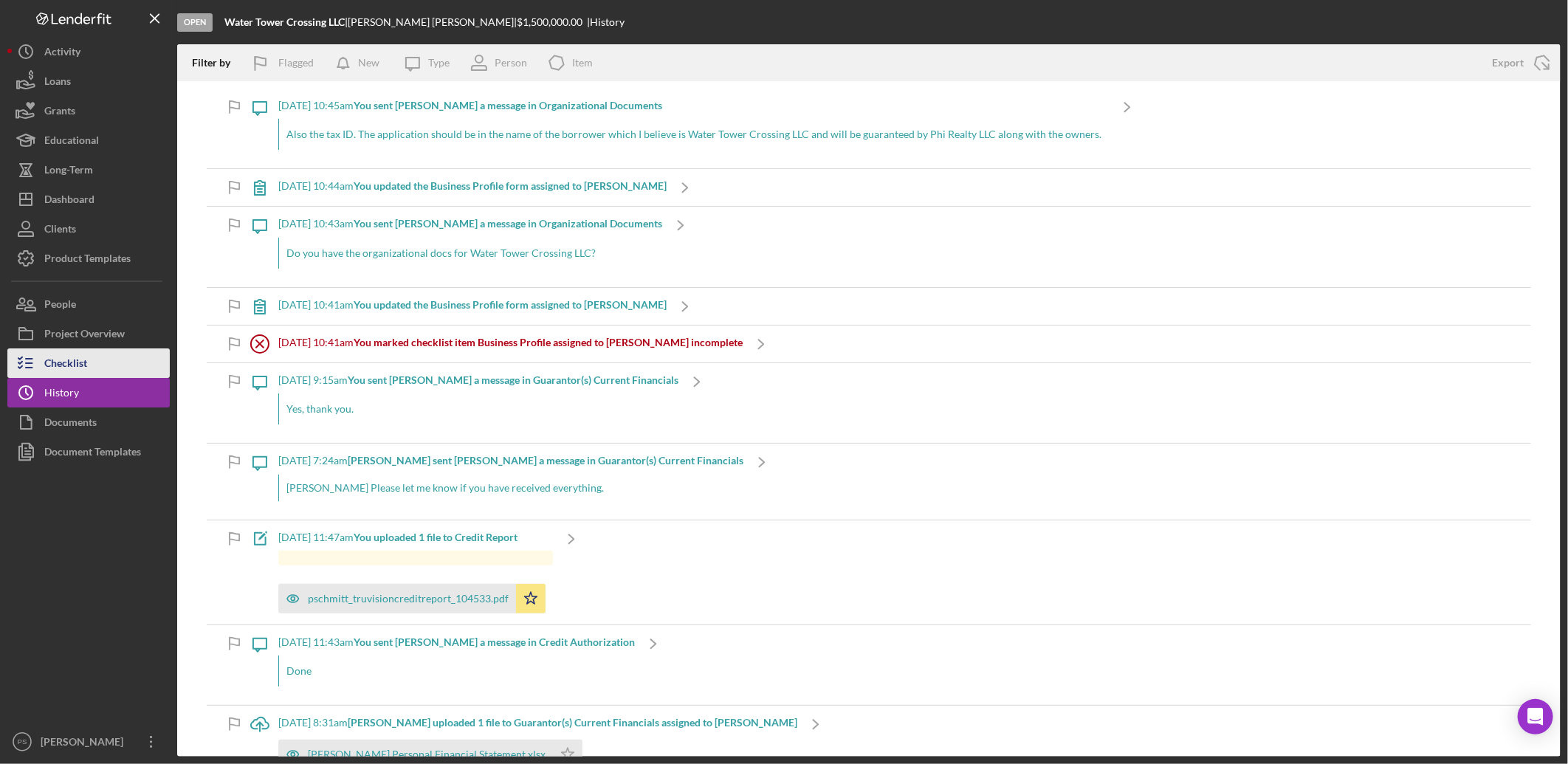
click at [77, 362] on div "Checklist" at bounding box center [66, 364] width 43 height 33
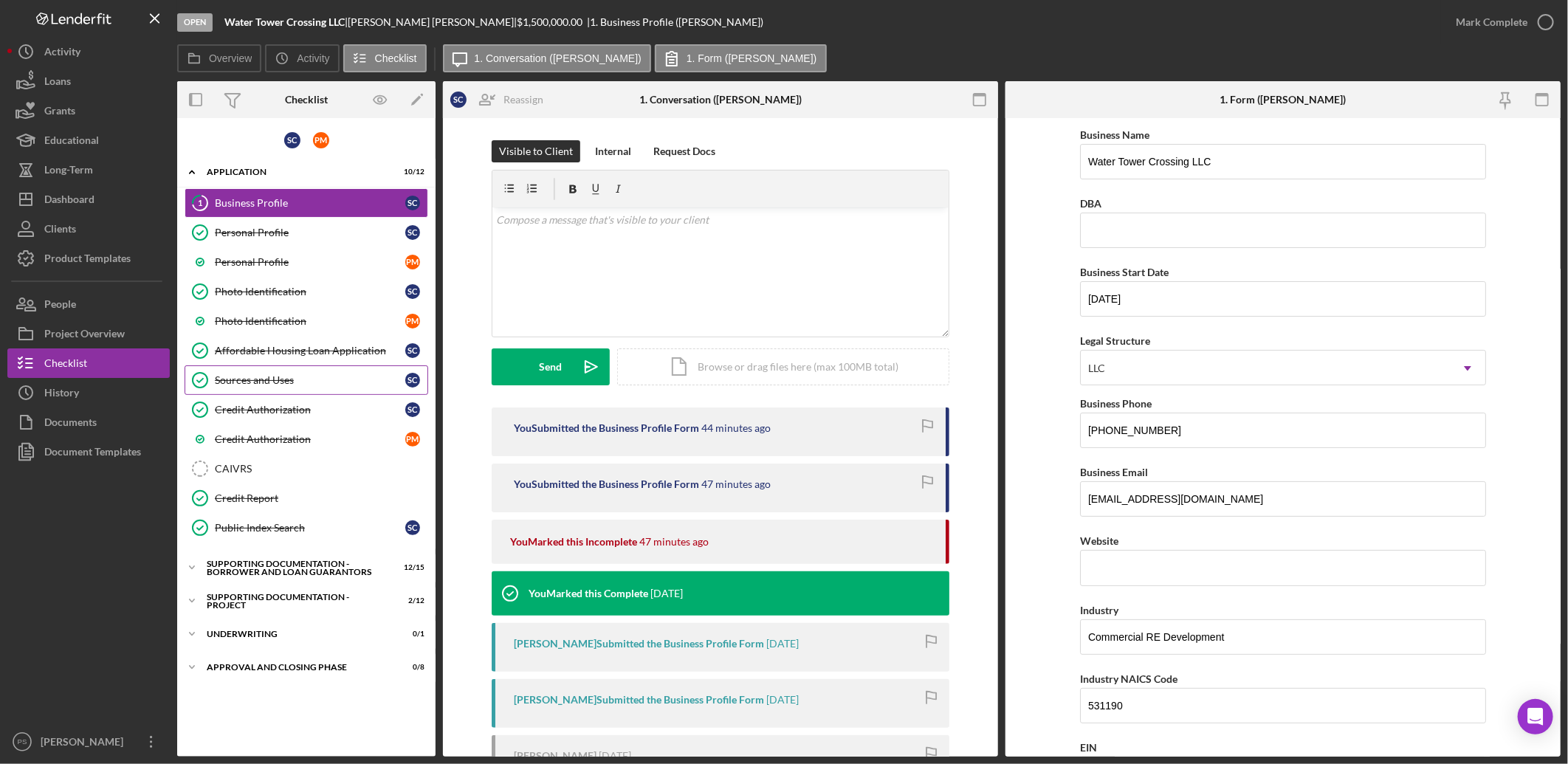
click at [321, 385] on div "Sources and Uses" at bounding box center [310, 380] width 190 height 12
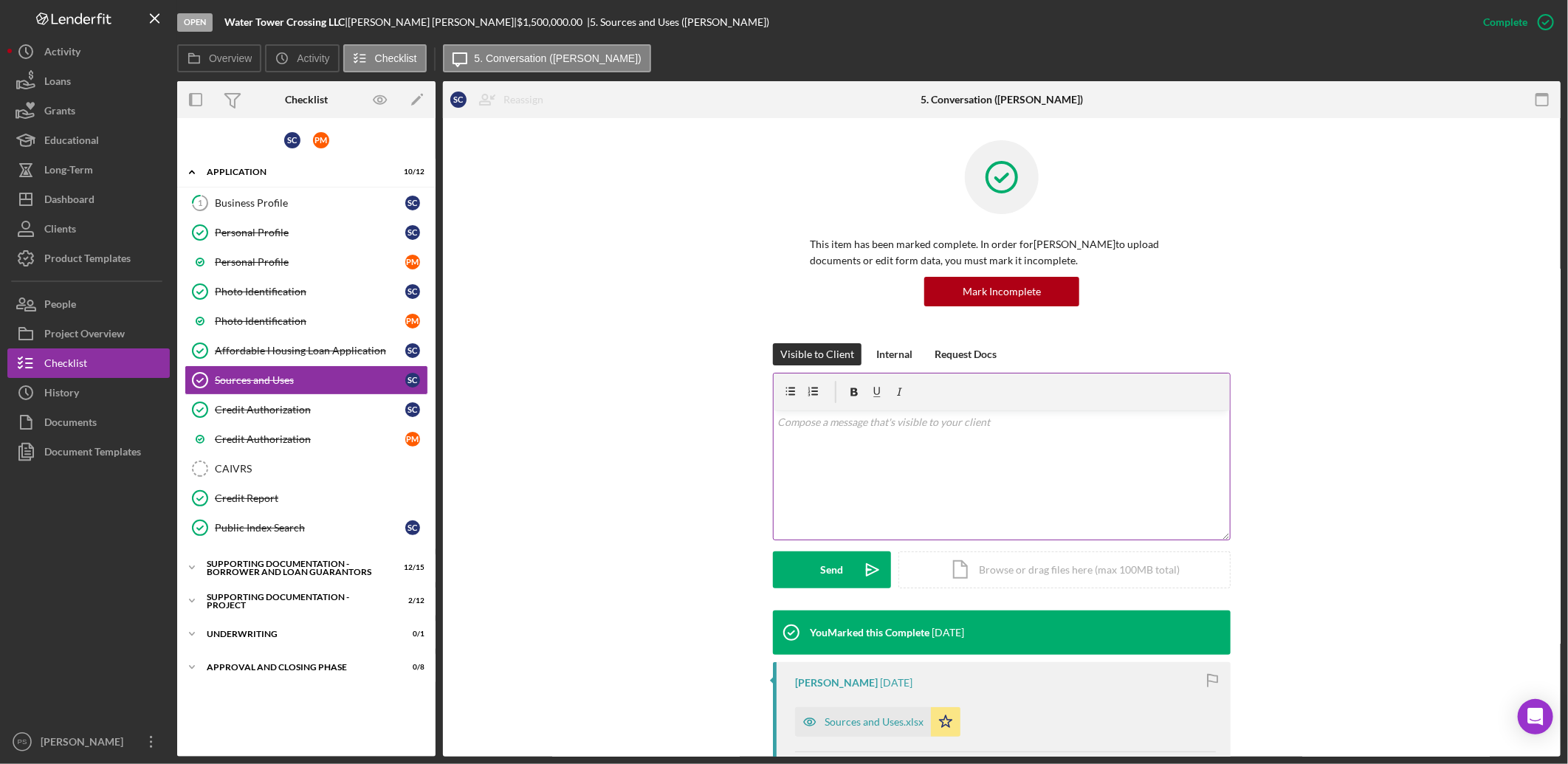
click at [819, 433] on div "v Color teal Color pink Remove color Add row above Add row below Add column bef…" at bounding box center [1002, 475] width 456 height 129
click at [838, 572] on div "Send" at bounding box center [832, 570] width 23 height 37
